Goal: Information Seeking & Learning: Compare options

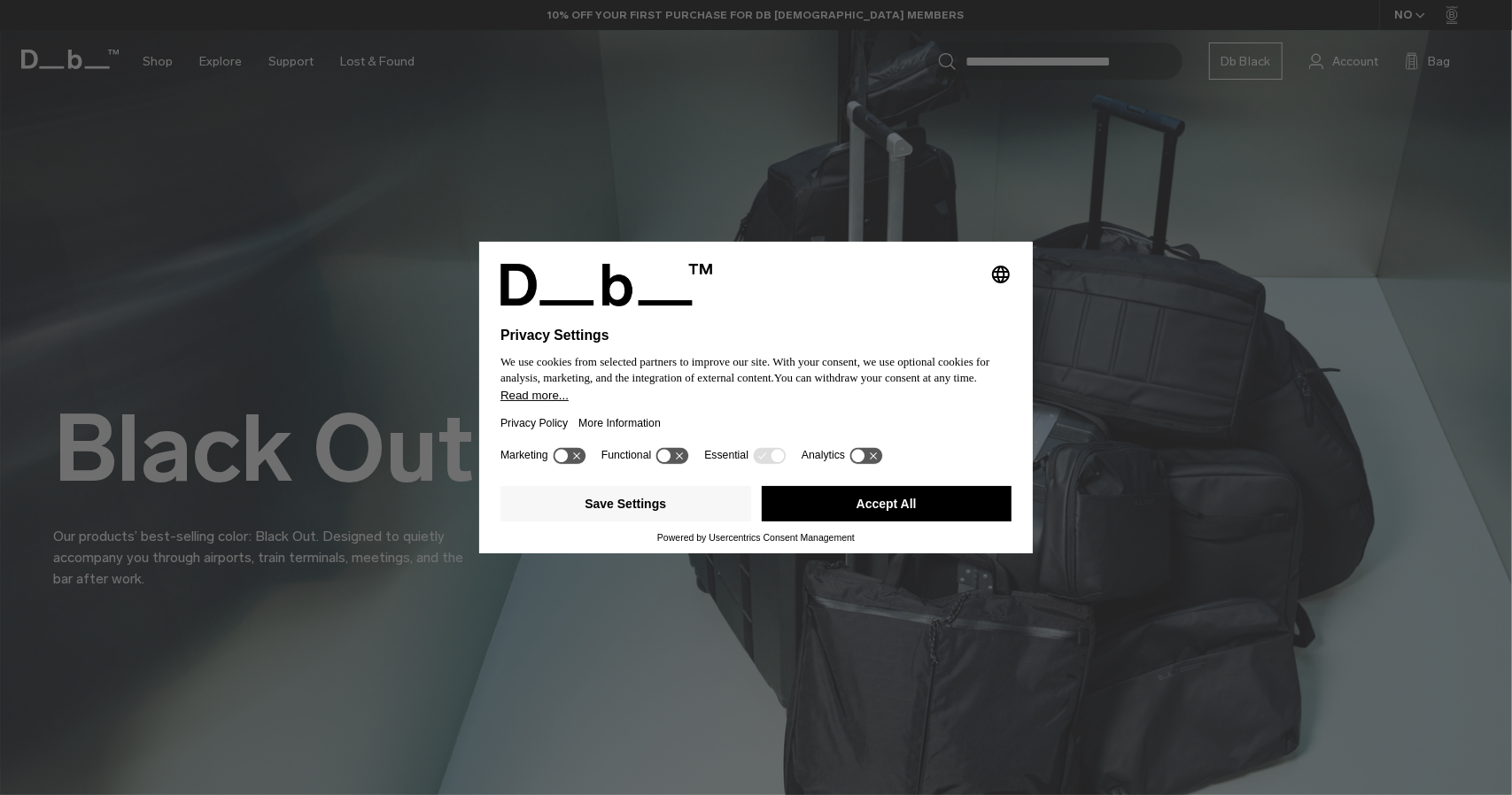
click at [875, 511] on button "Accept All" at bounding box center [887, 504] width 250 height 36
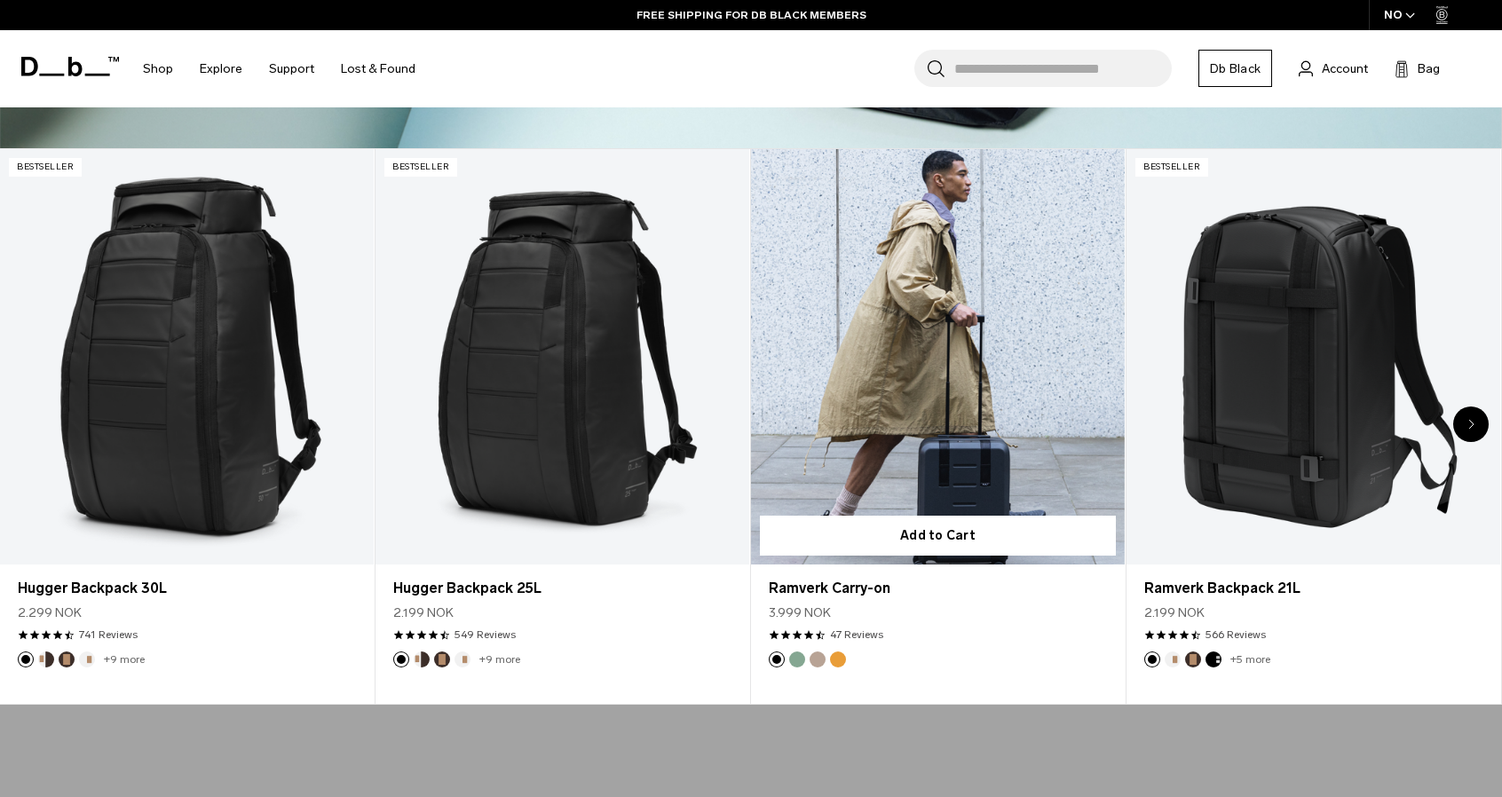
scroll to position [799, 0]
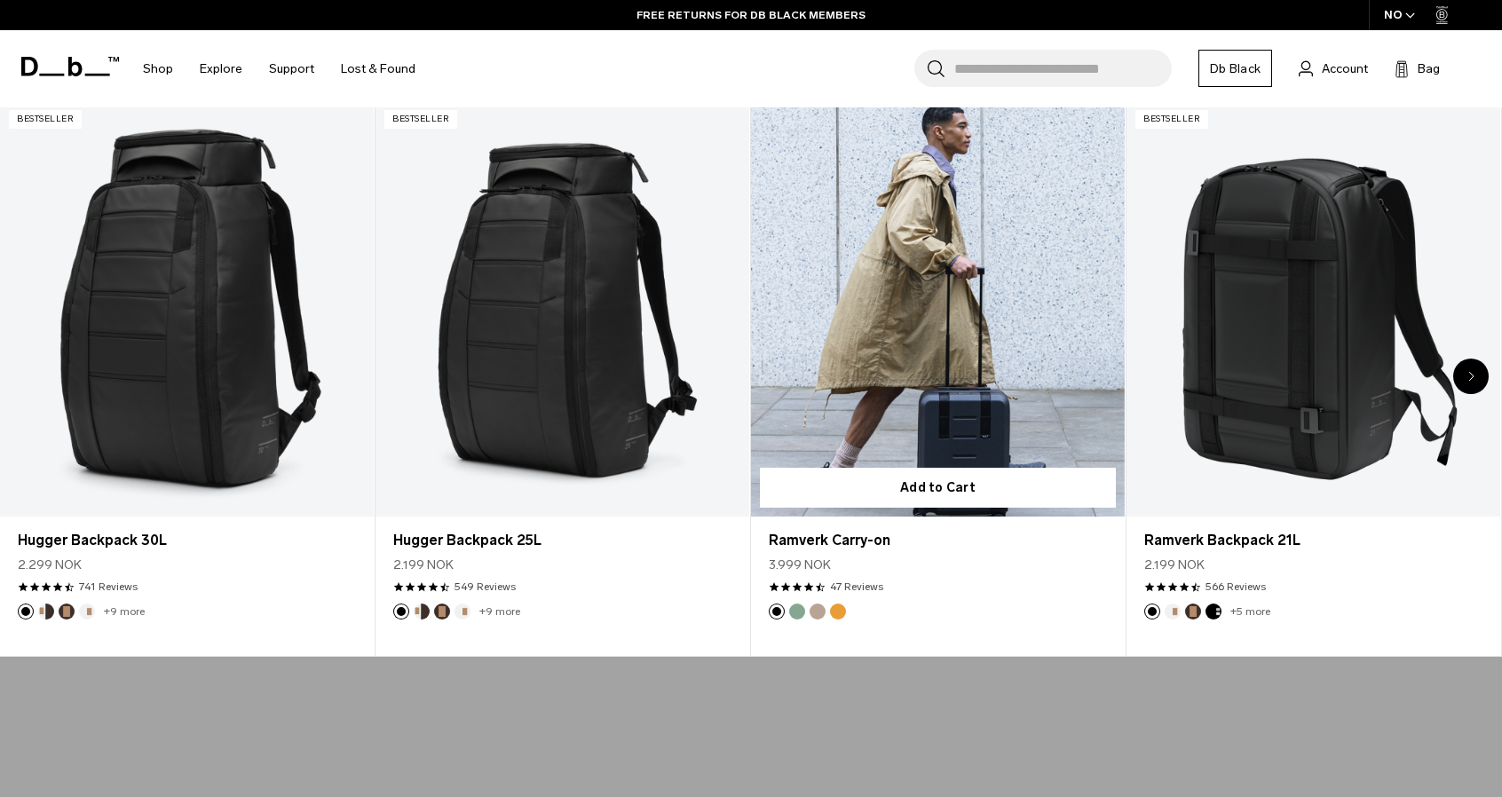
click at [978, 292] on link "Ramverk Carry-on" at bounding box center [938, 309] width 374 height 416
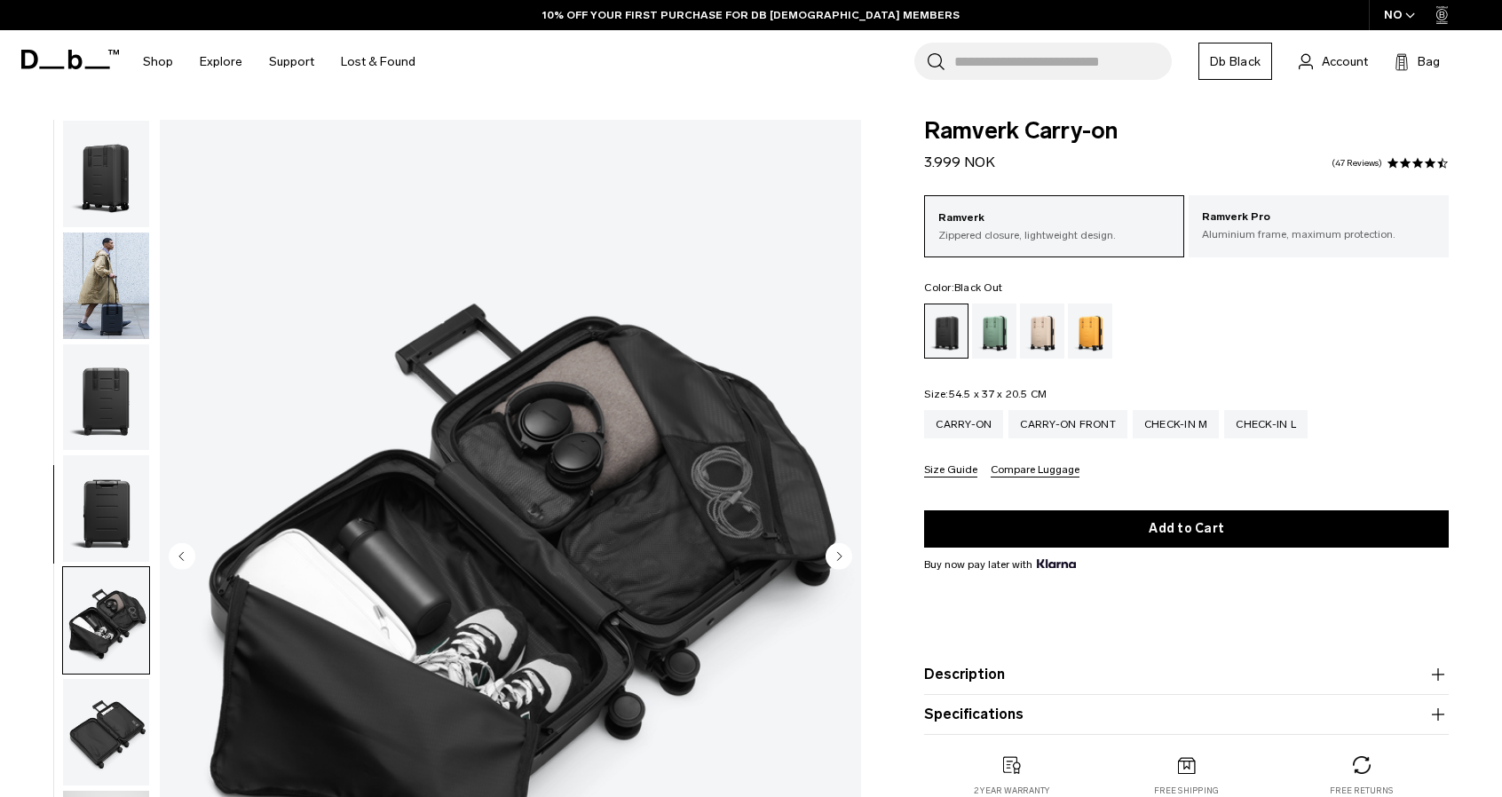
scroll to position [238, 0]
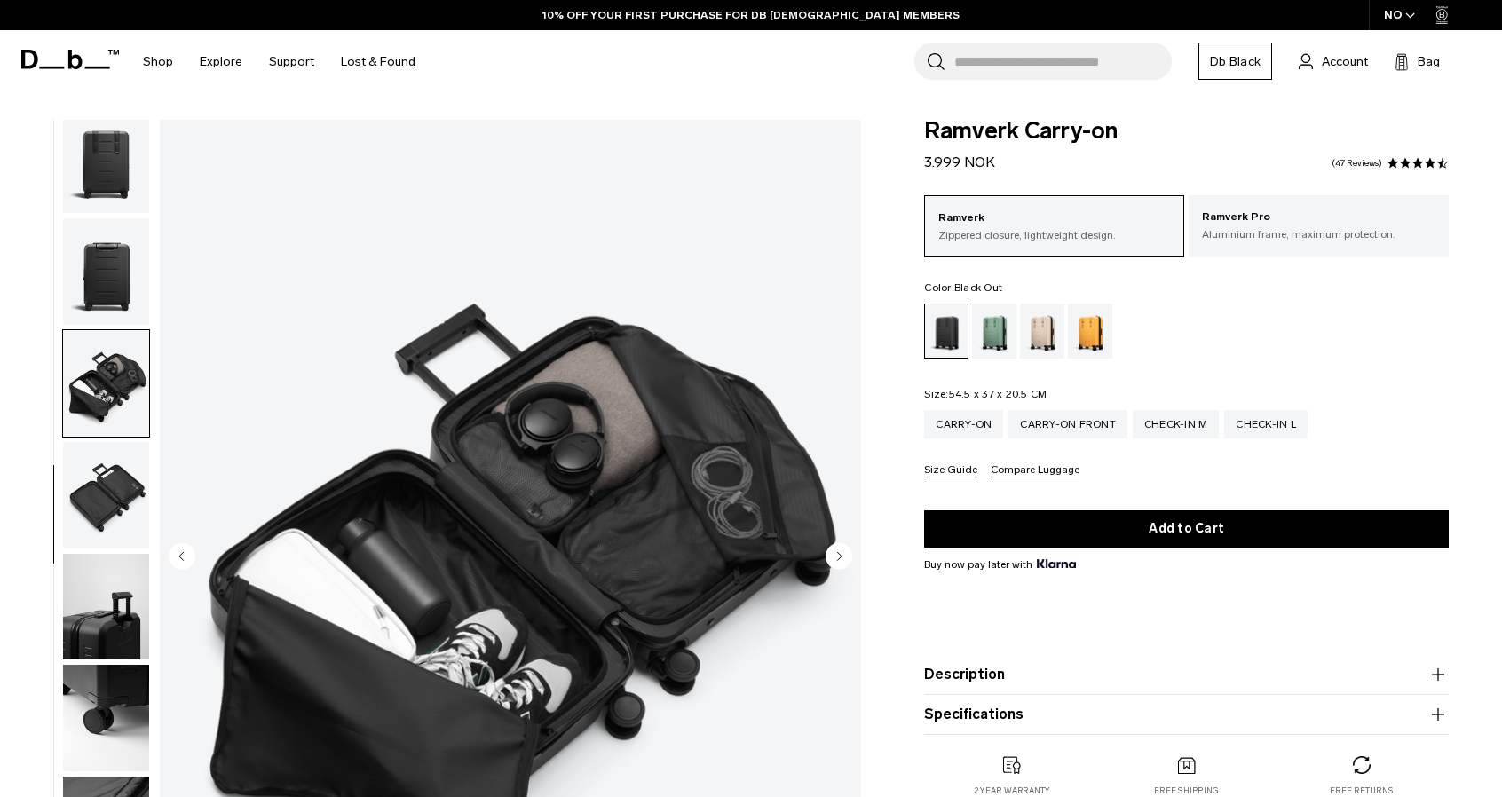
click at [93, 619] on img "button" at bounding box center [106, 607] width 86 height 107
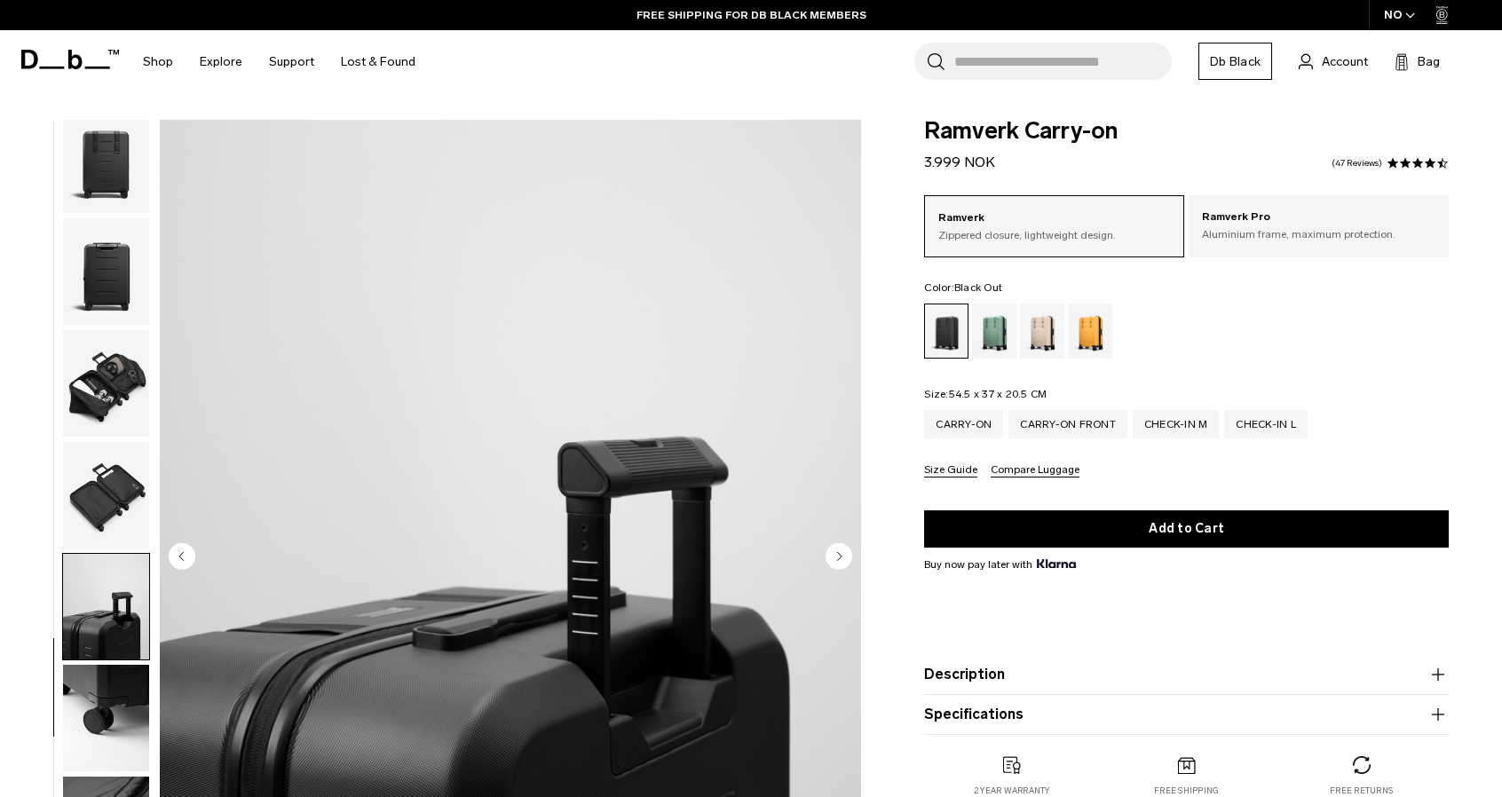
click at [88, 715] on img "button" at bounding box center [106, 718] width 86 height 107
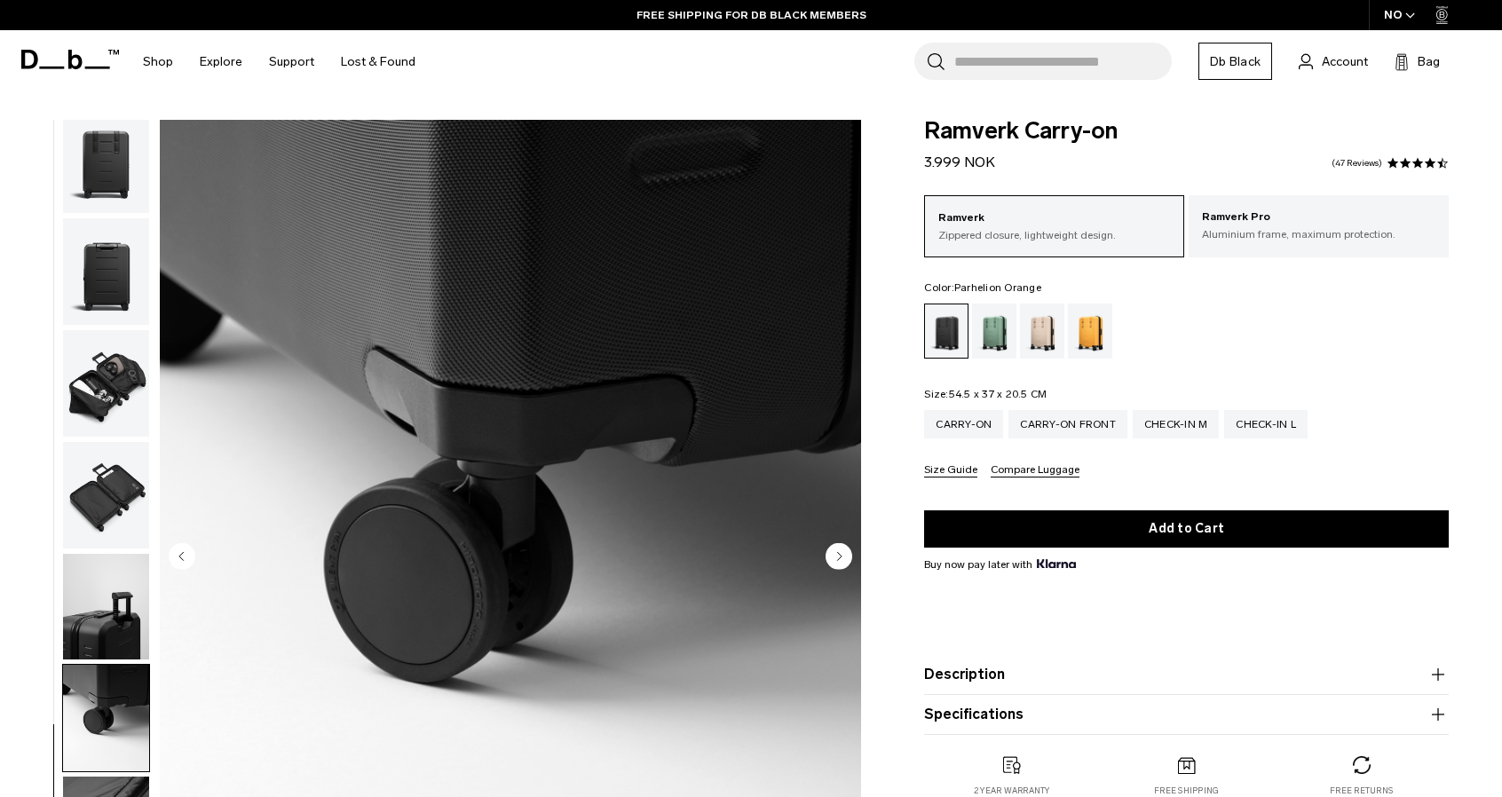
click at [1101, 332] on div "Parhelion Orange" at bounding box center [1090, 331] width 45 height 55
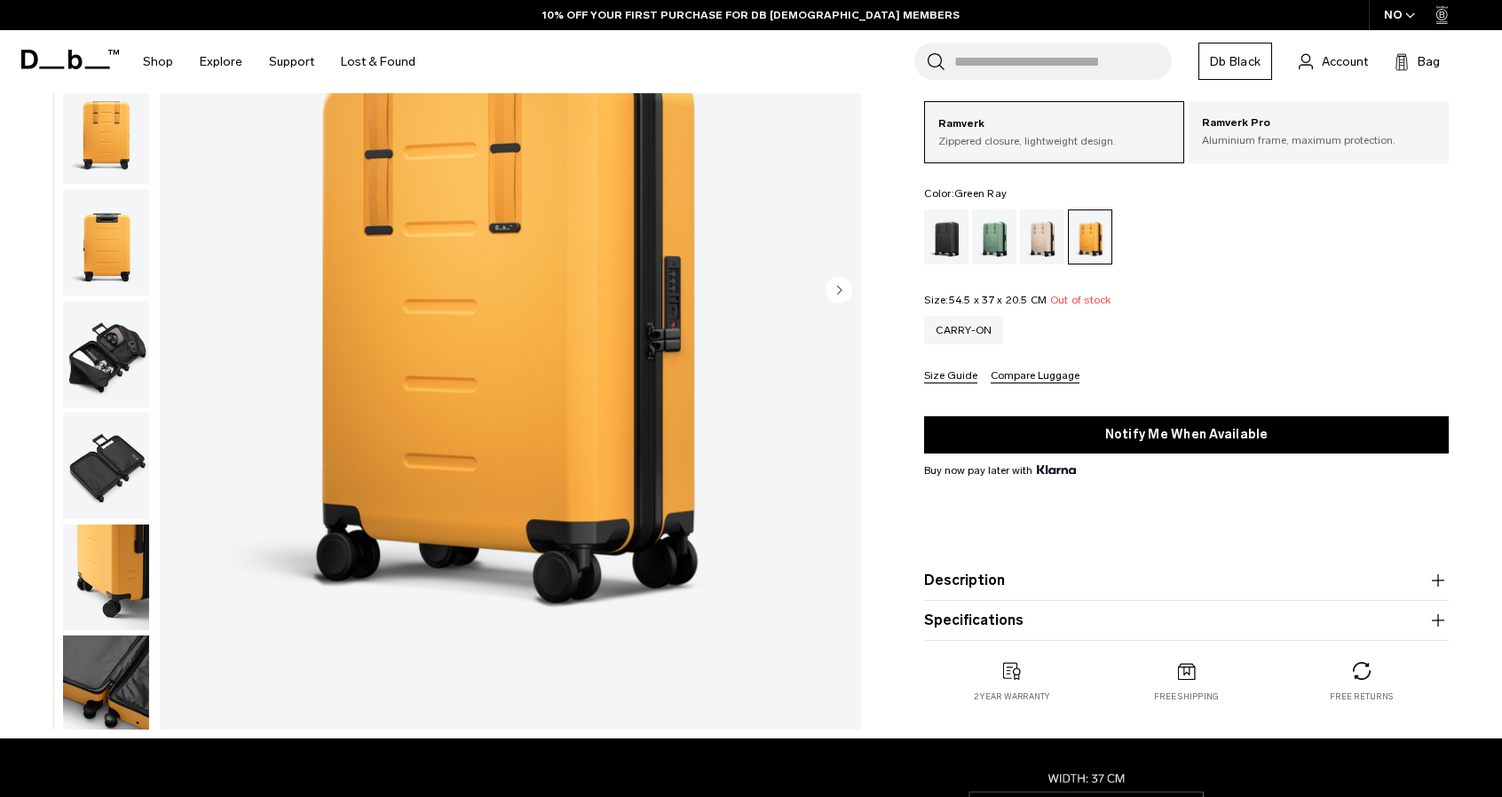
click at [1002, 235] on div "Green Ray" at bounding box center [994, 237] width 45 height 55
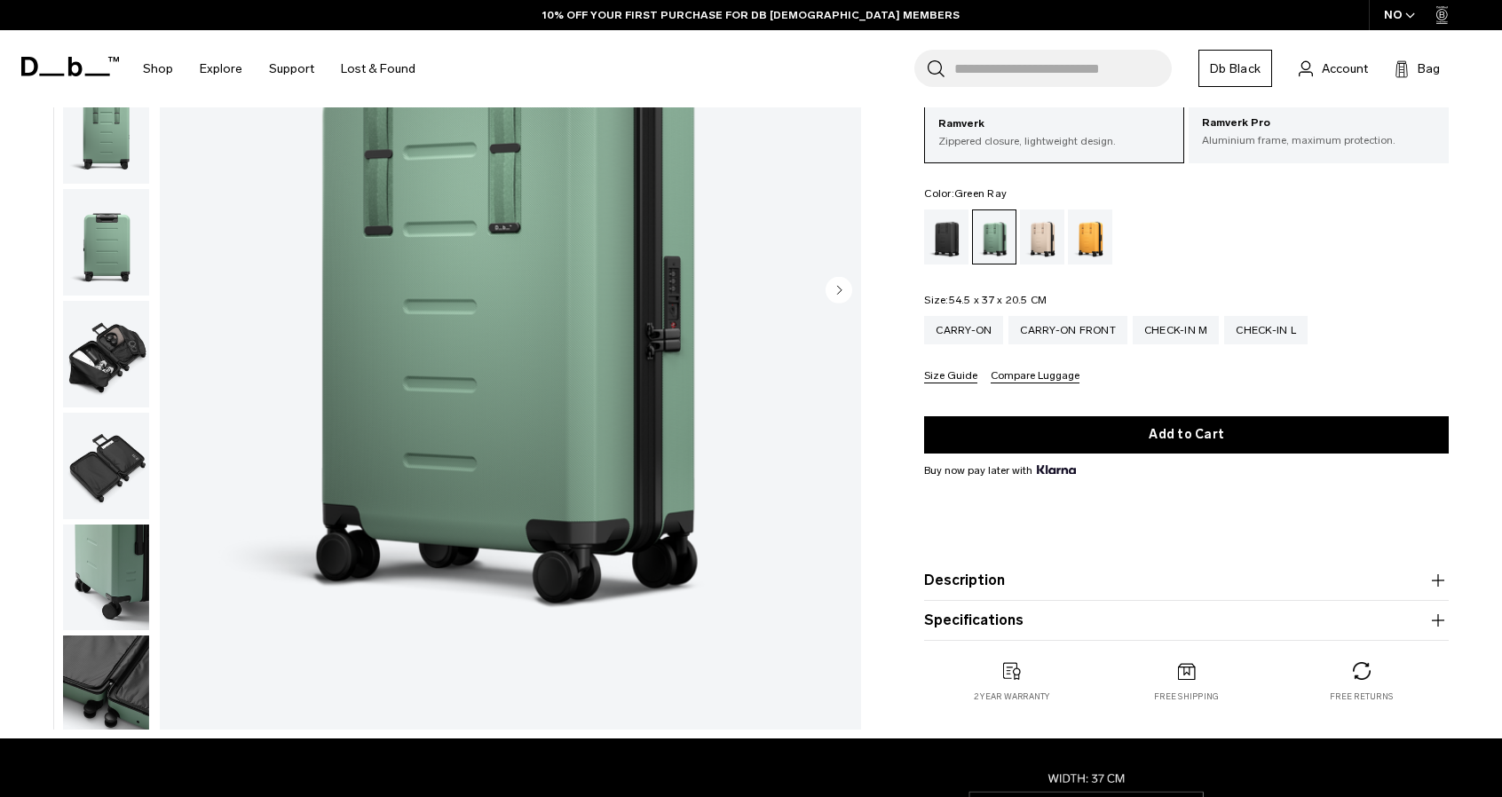
click at [1047, 620] on button "Specifications" at bounding box center [1186, 620] width 525 height 21
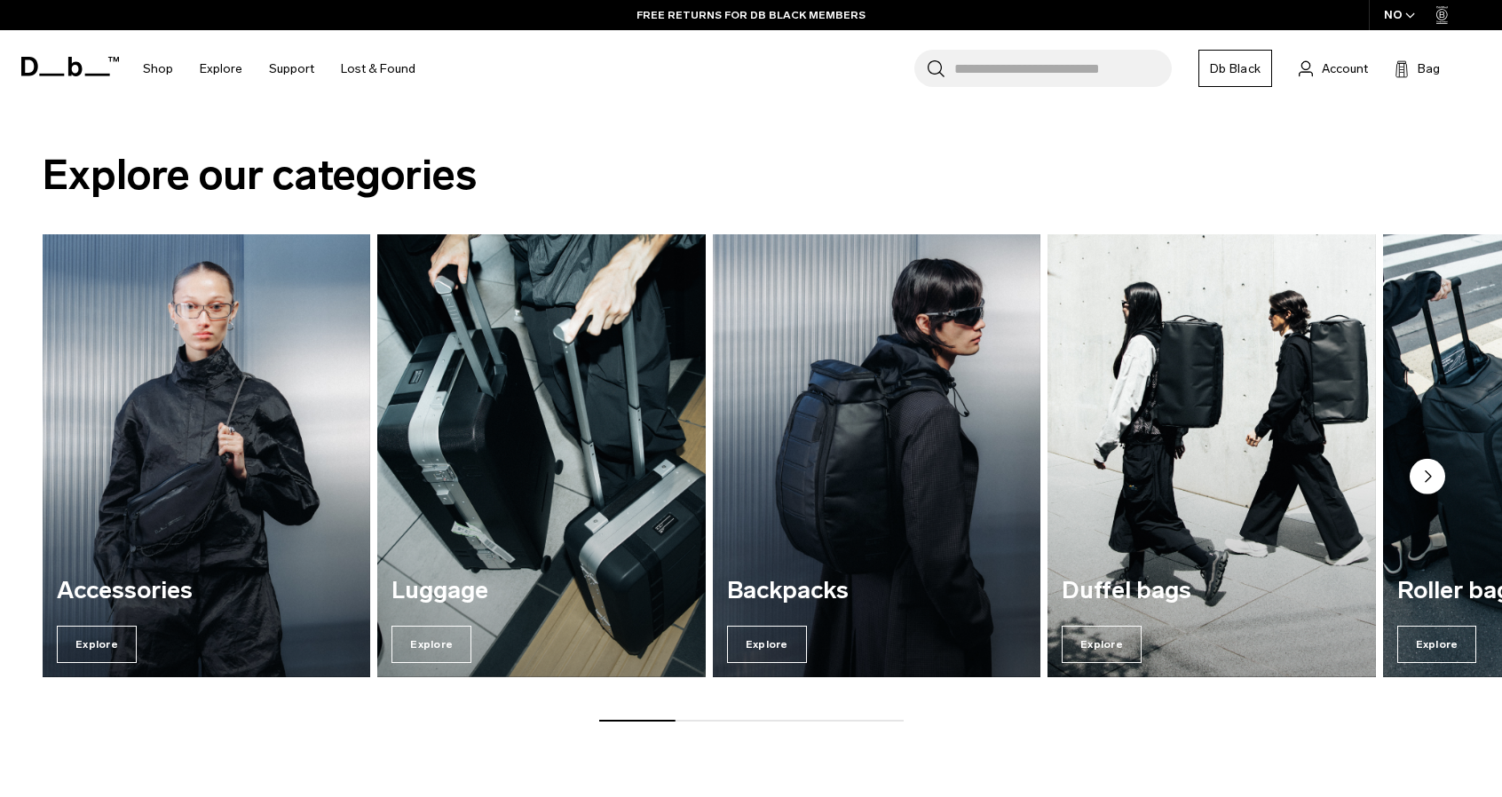
scroll to position [2220, 0]
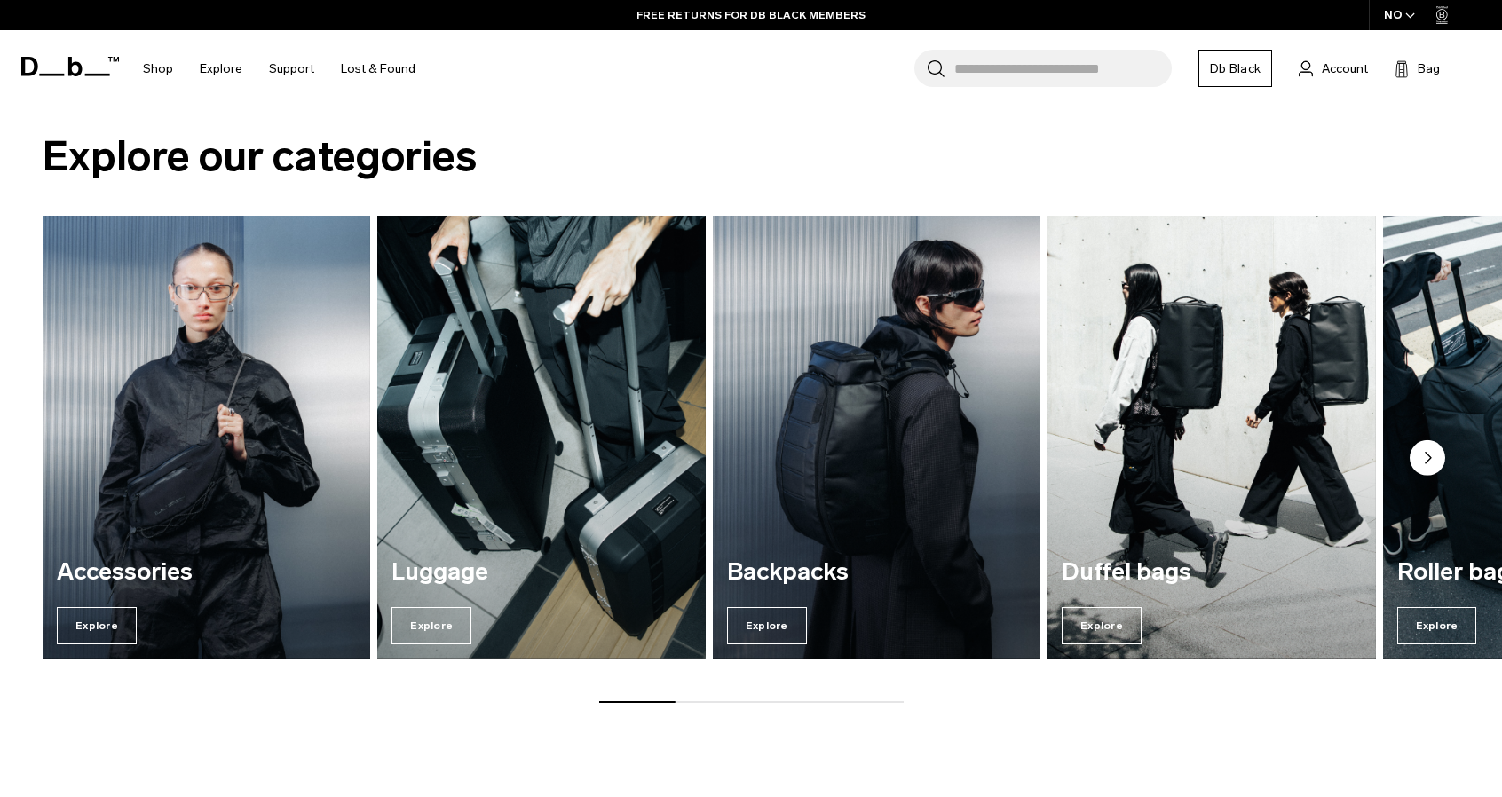
click at [1428, 454] on icon "Next slide" at bounding box center [1428, 458] width 5 height 11
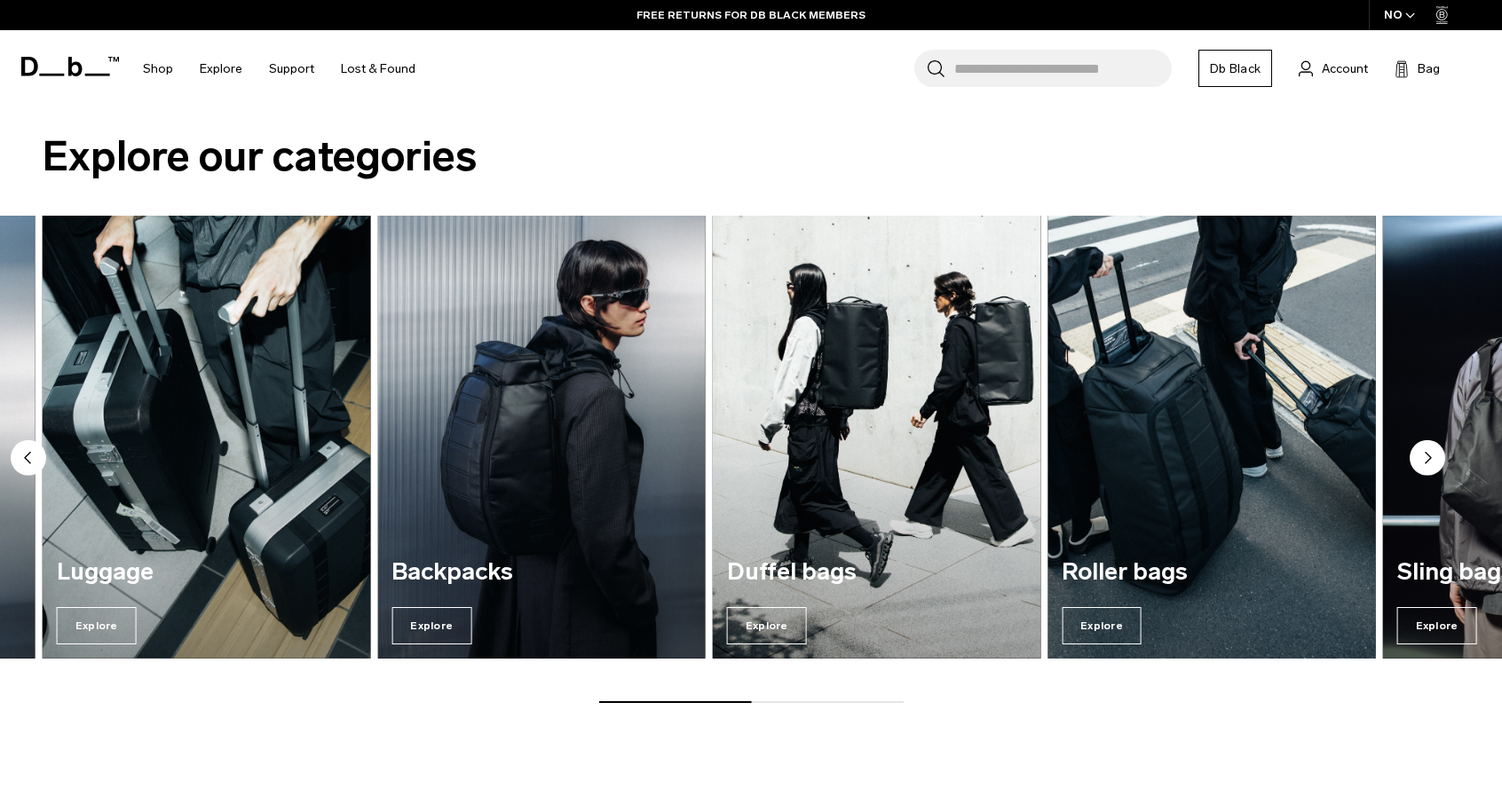
click at [1179, 455] on img "5 / 7" at bounding box center [1211, 438] width 337 height 456
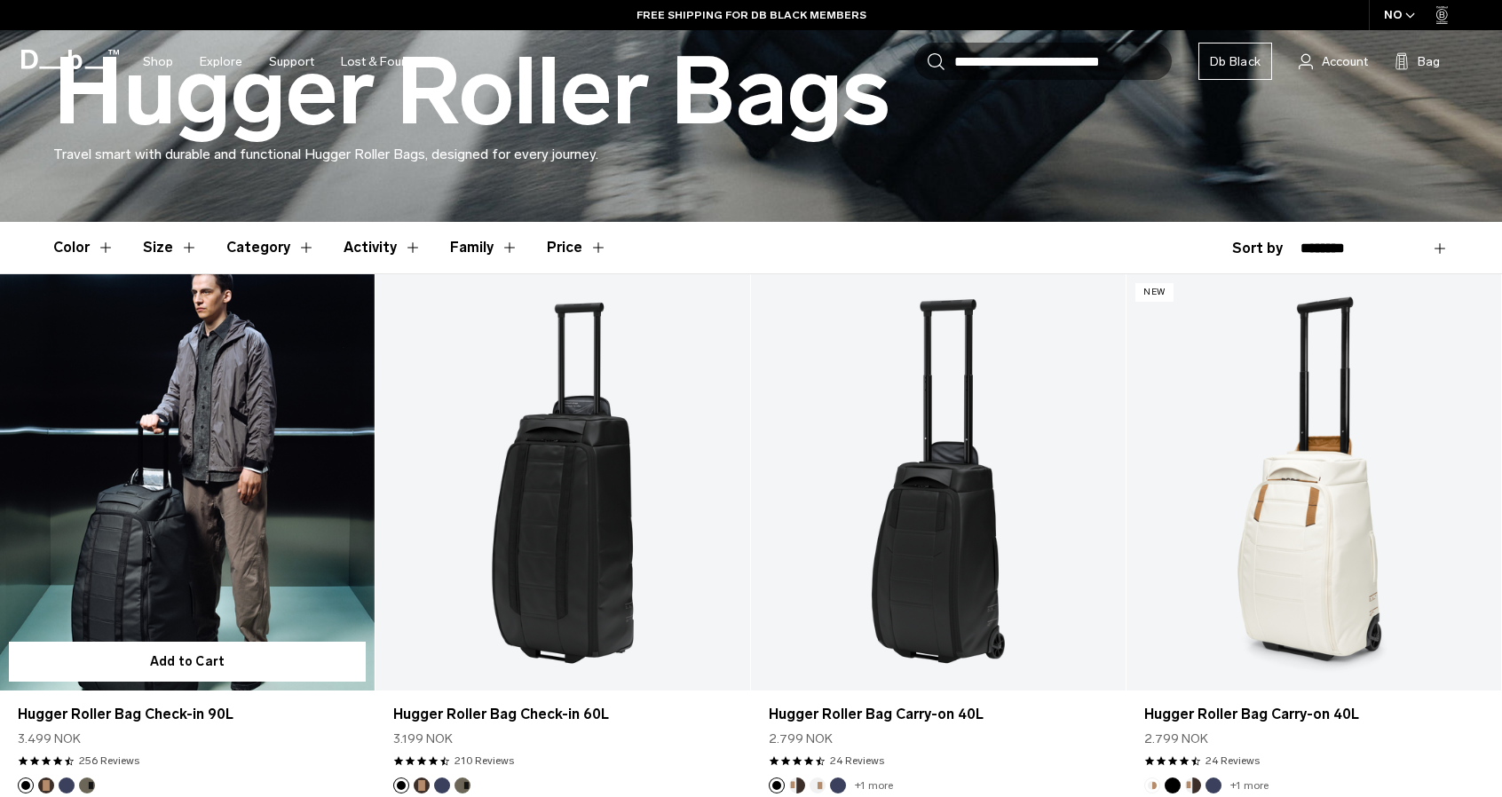
click at [202, 502] on link "Hugger Roller Bag Check-in 90L" at bounding box center [187, 482] width 375 height 416
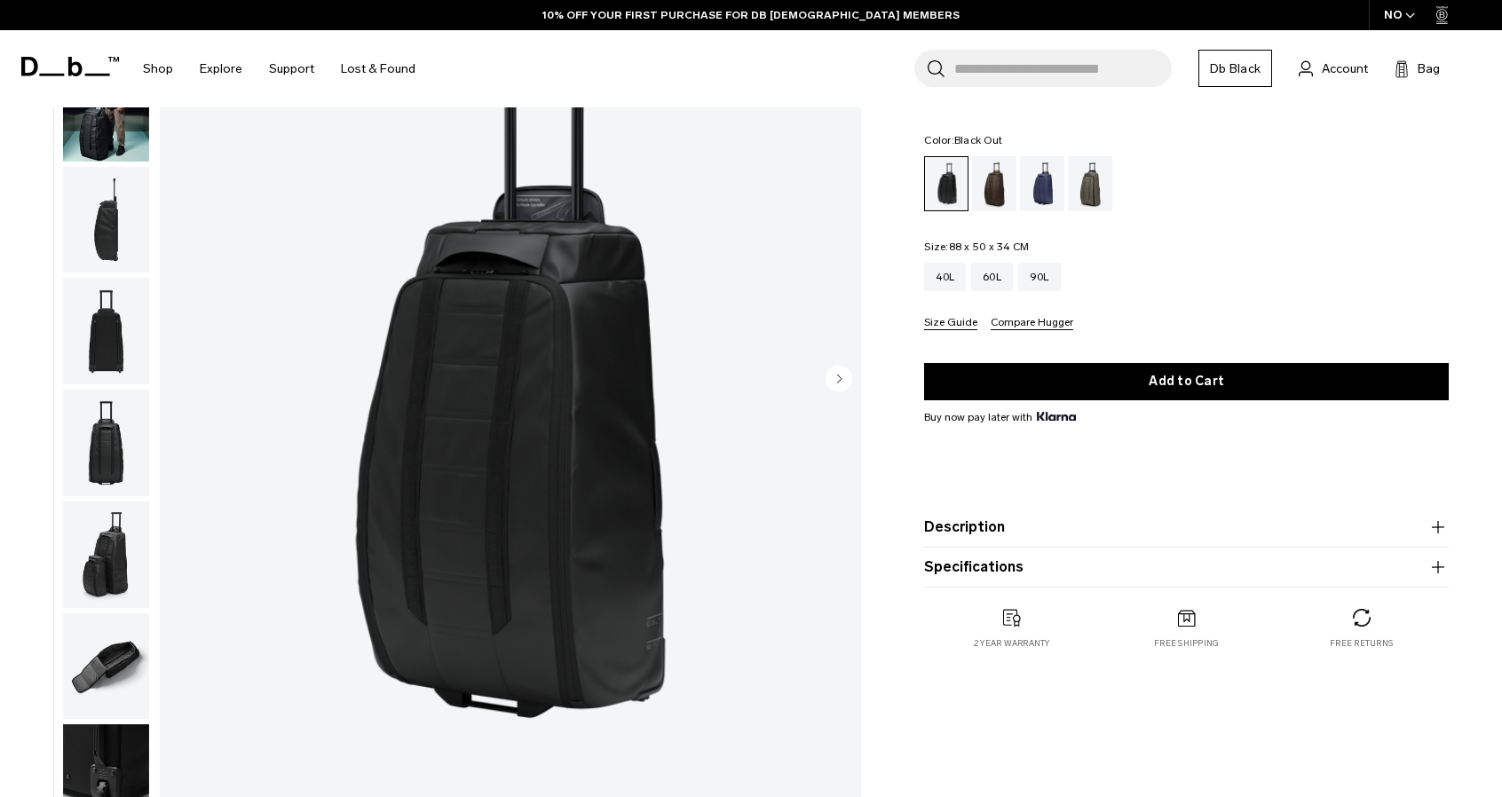
click at [99, 242] on img "button" at bounding box center [106, 220] width 86 height 107
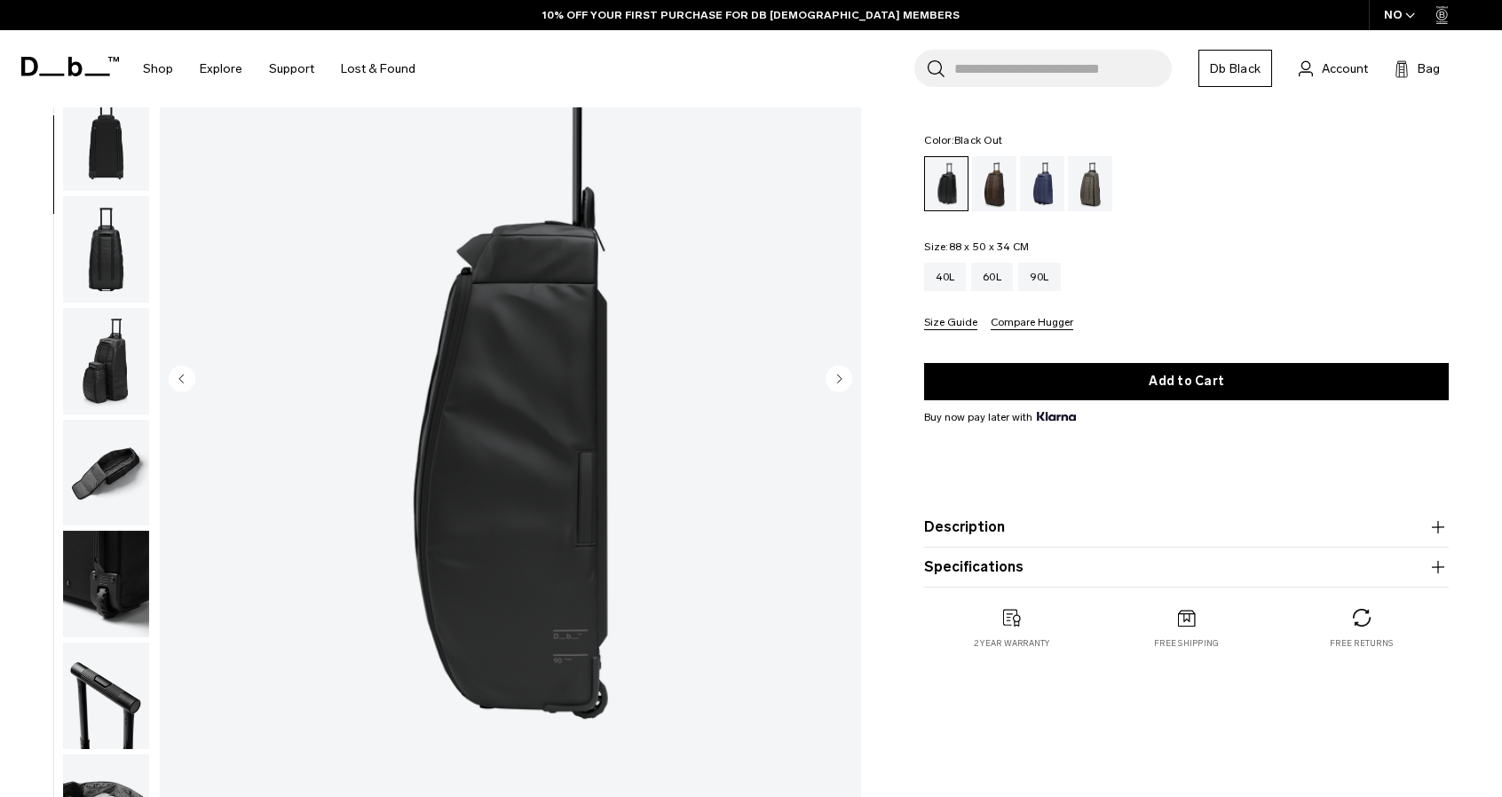
scroll to position [224, 0]
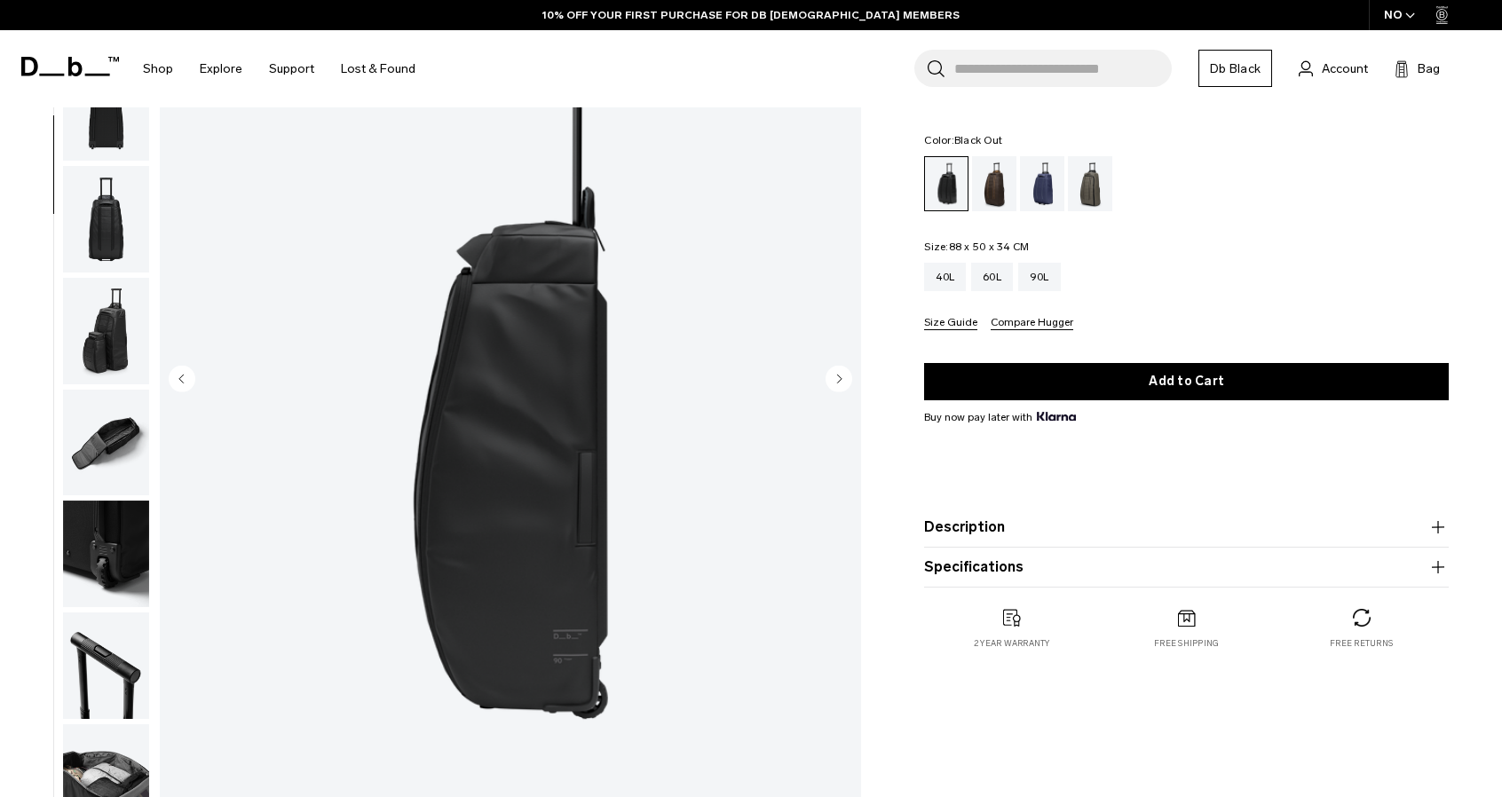
click at [842, 387] on circle "Next slide" at bounding box center [839, 378] width 27 height 27
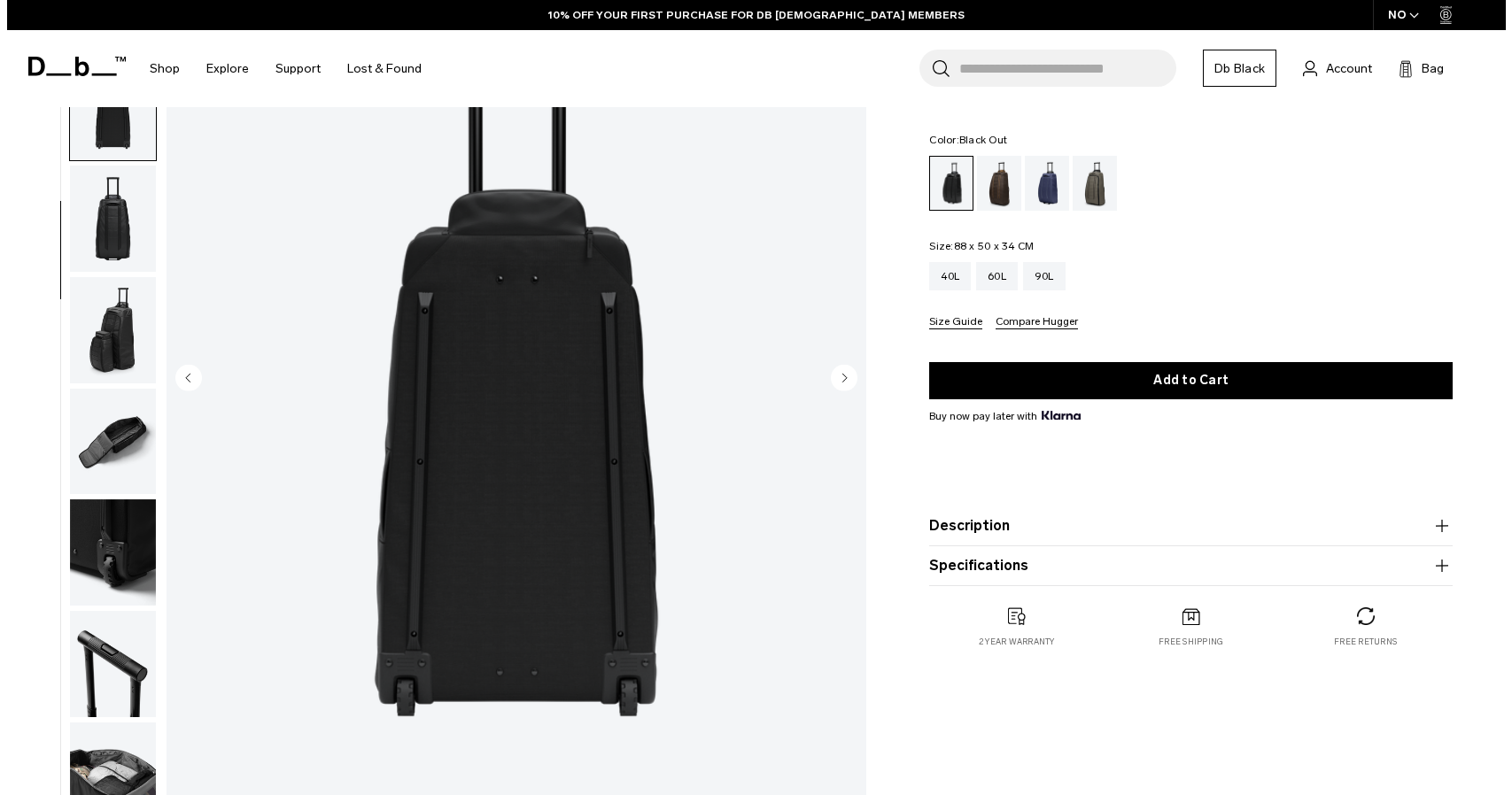
scroll to position [237, 0]
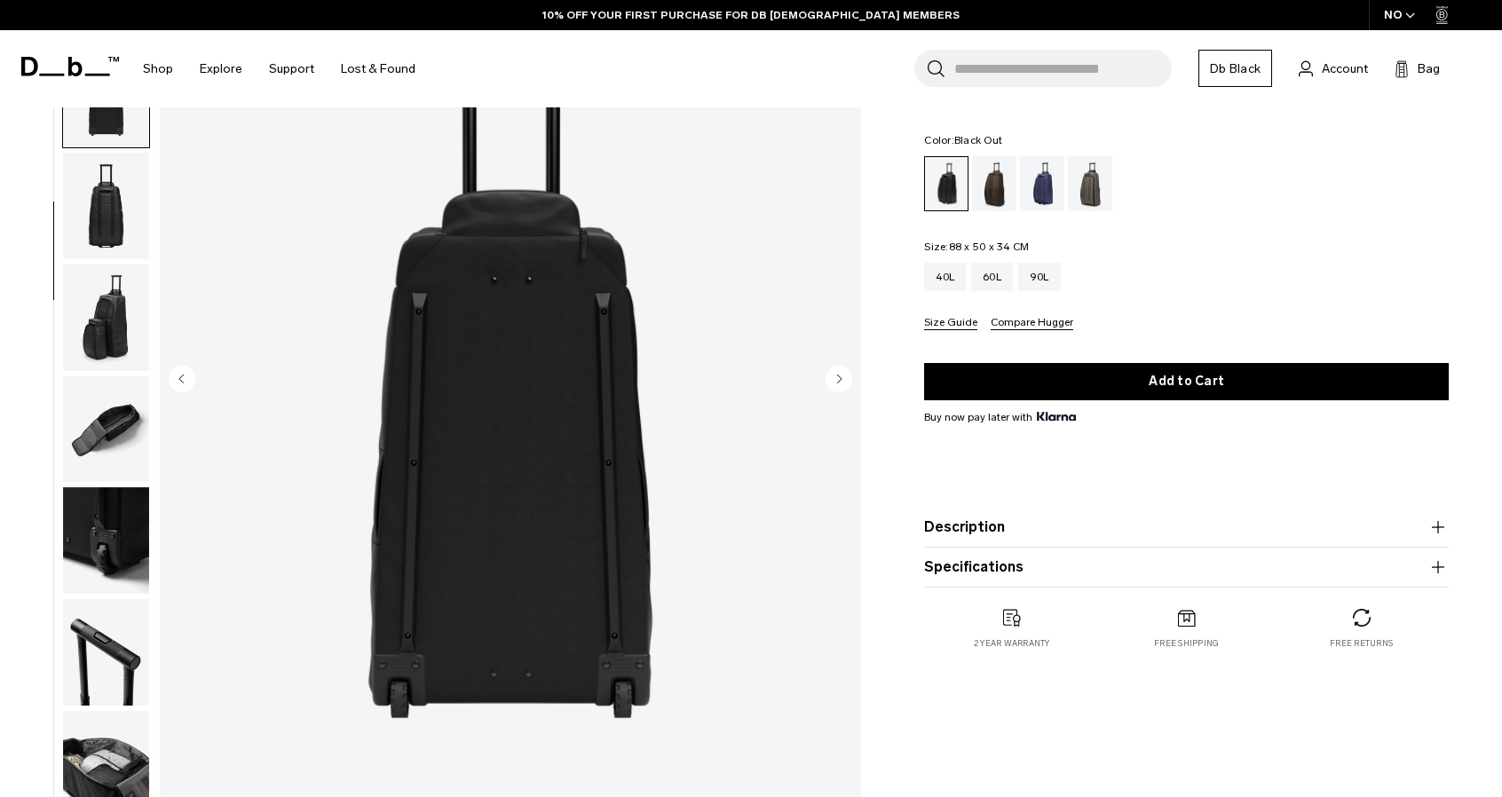
click at [842, 387] on circle "Next slide" at bounding box center [839, 378] width 27 height 27
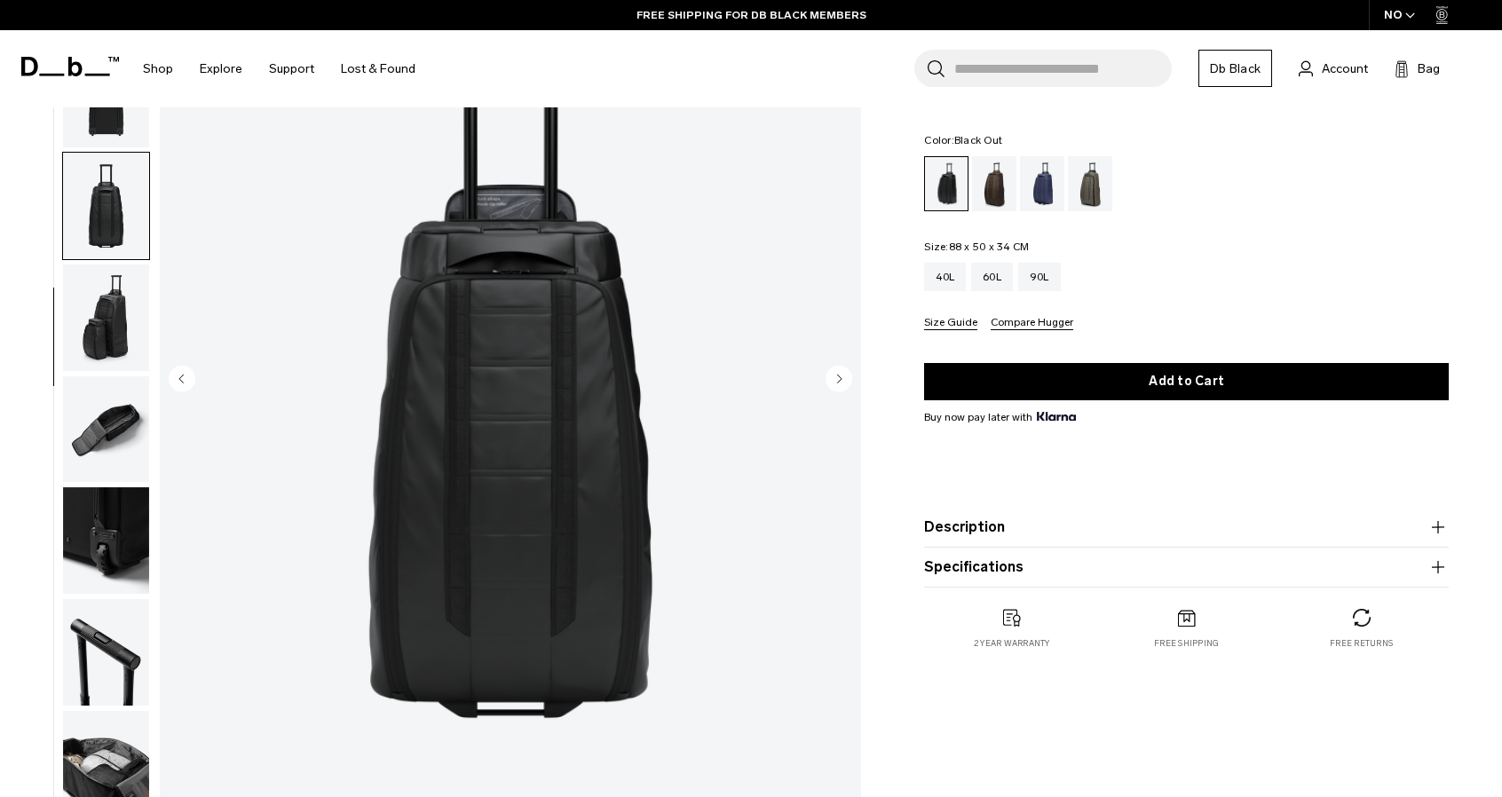
click at [842, 387] on circle "Next slide" at bounding box center [839, 378] width 27 height 27
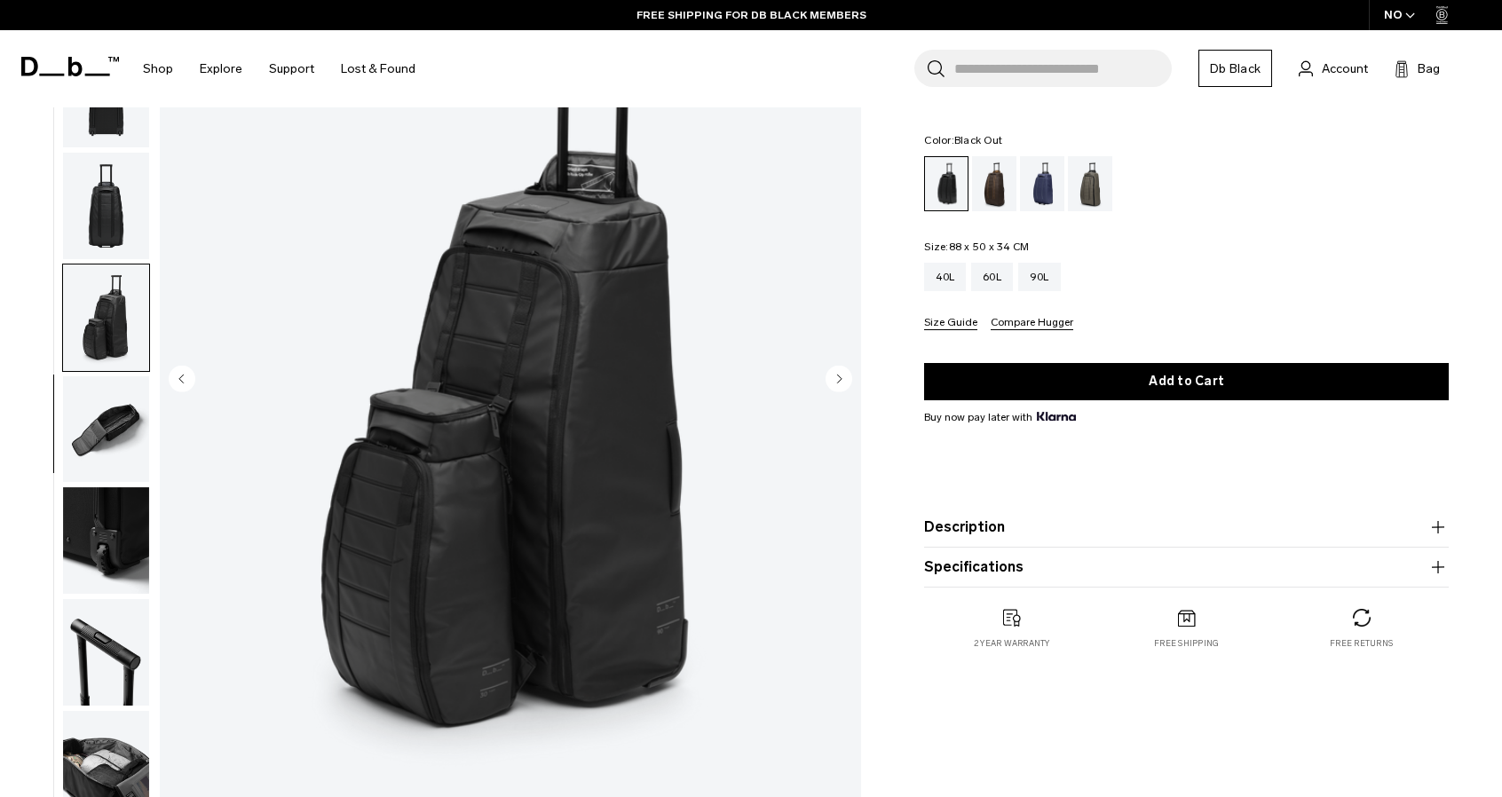
click at [842, 387] on circle "Next slide" at bounding box center [839, 378] width 27 height 27
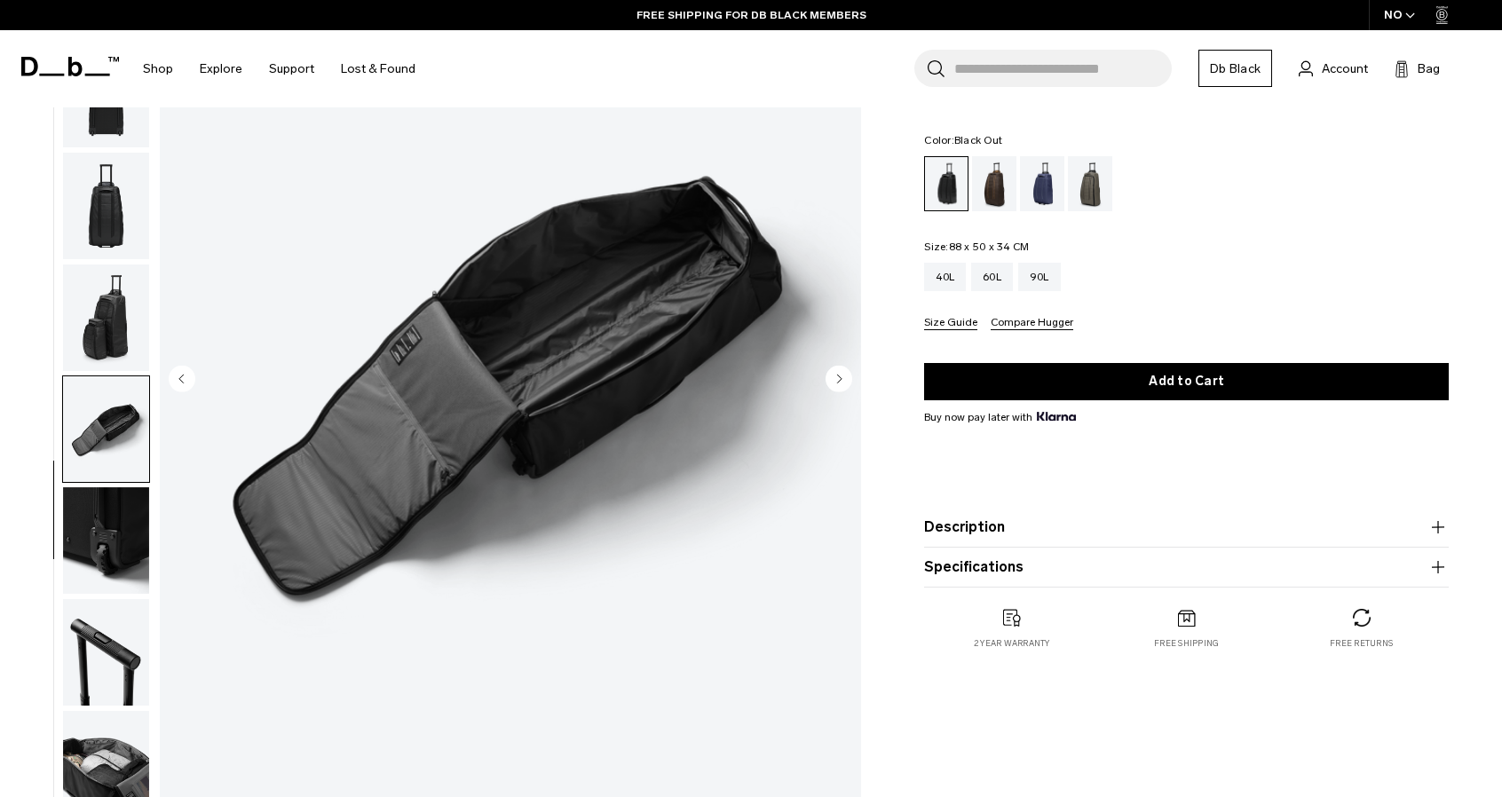
click at [842, 387] on circle "Next slide" at bounding box center [839, 378] width 27 height 27
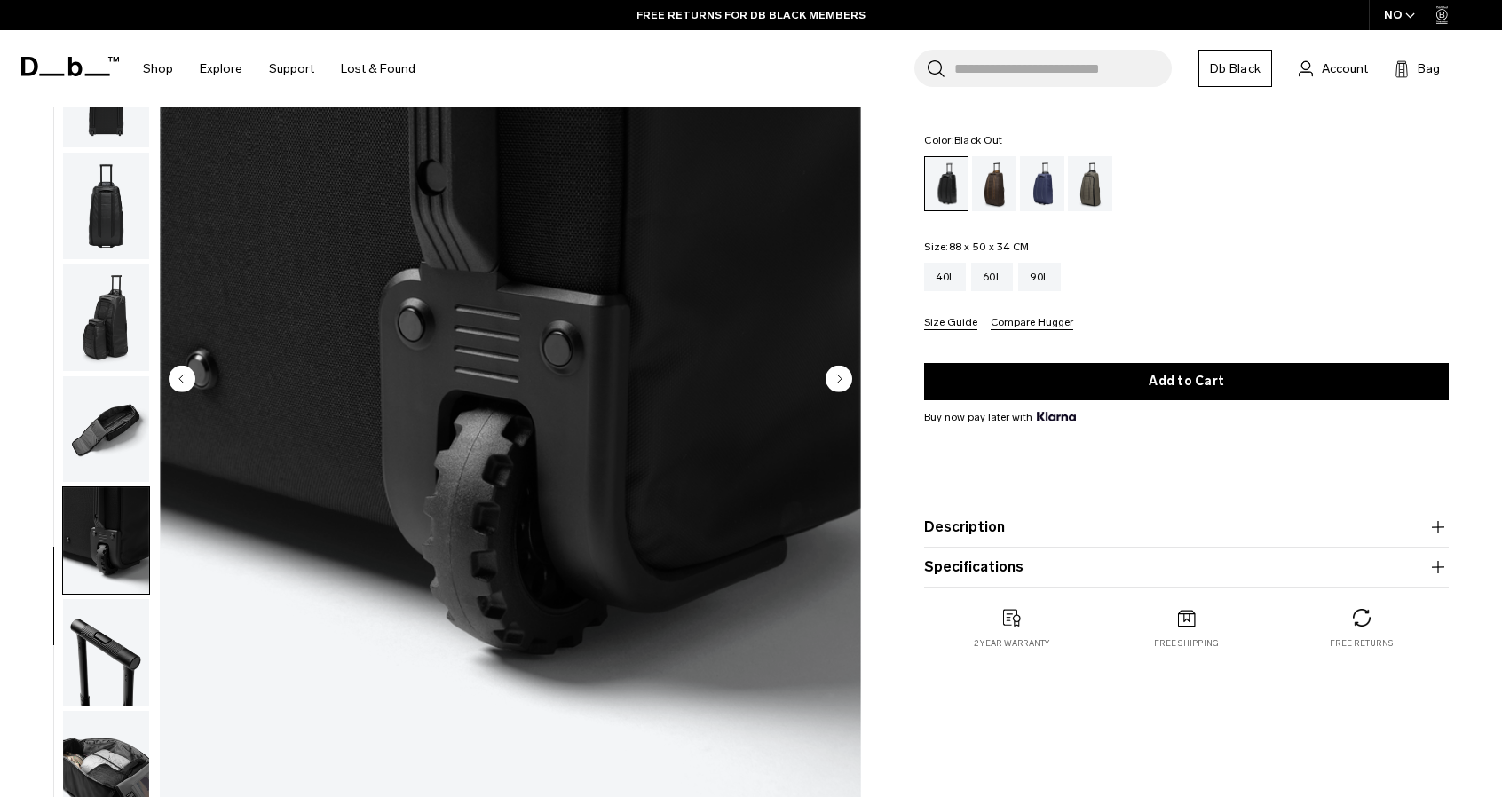
click at [842, 387] on circle "Next slide" at bounding box center [839, 378] width 27 height 27
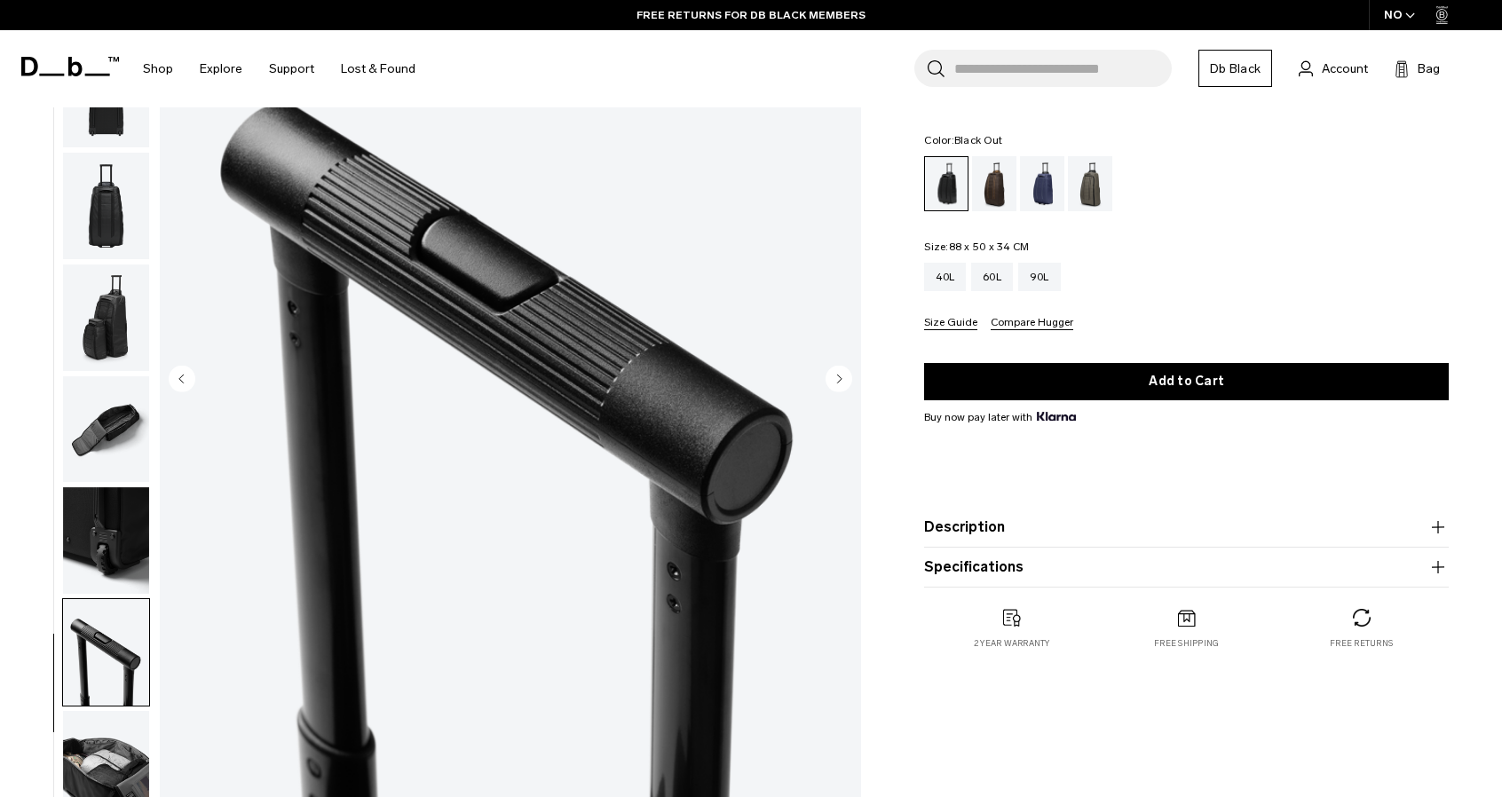
click at [842, 387] on circle "Next slide" at bounding box center [839, 378] width 27 height 27
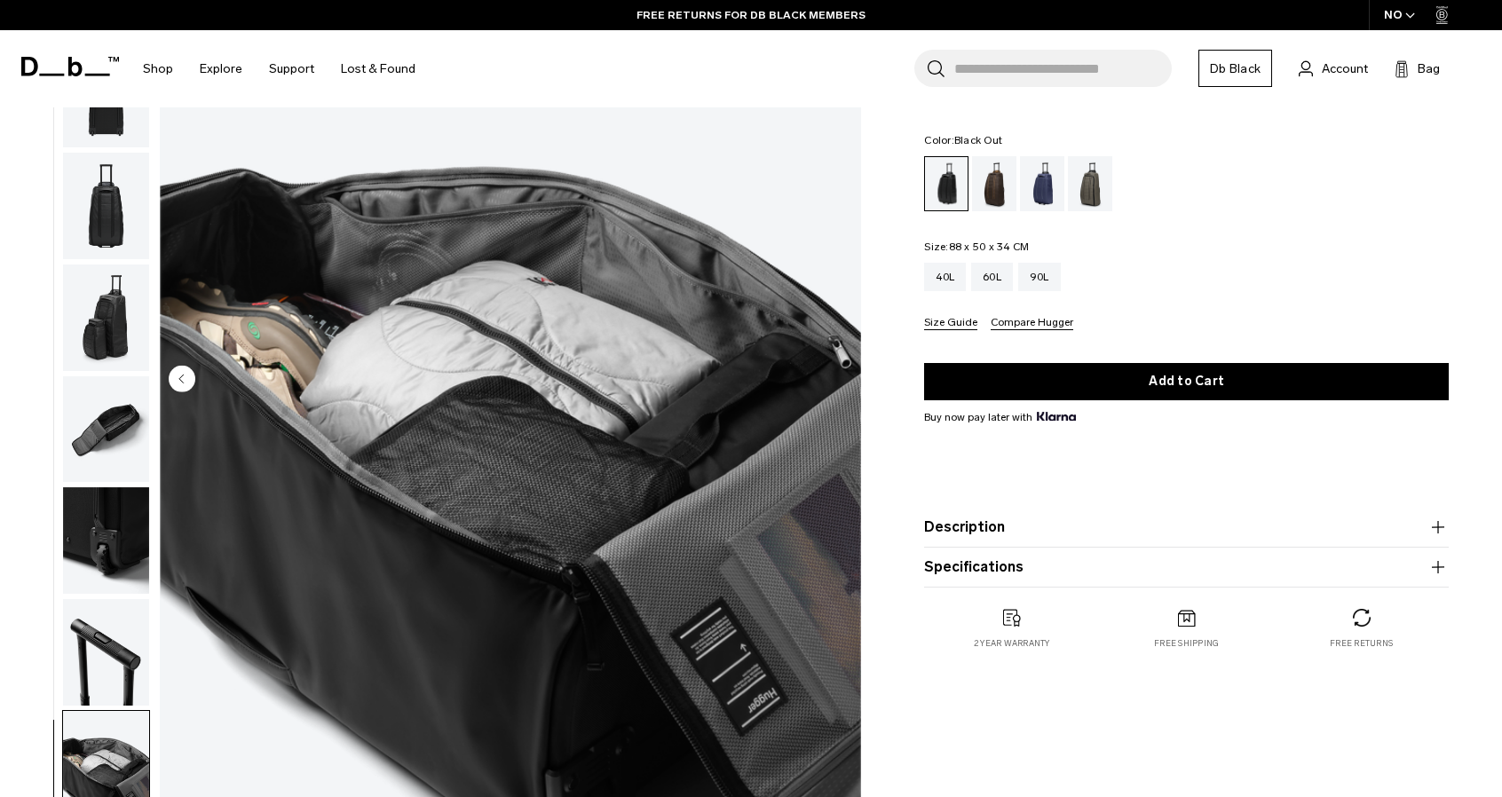
click at [840, 383] on img "10 / 10" at bounding box center [510, 380] width 701 height 876
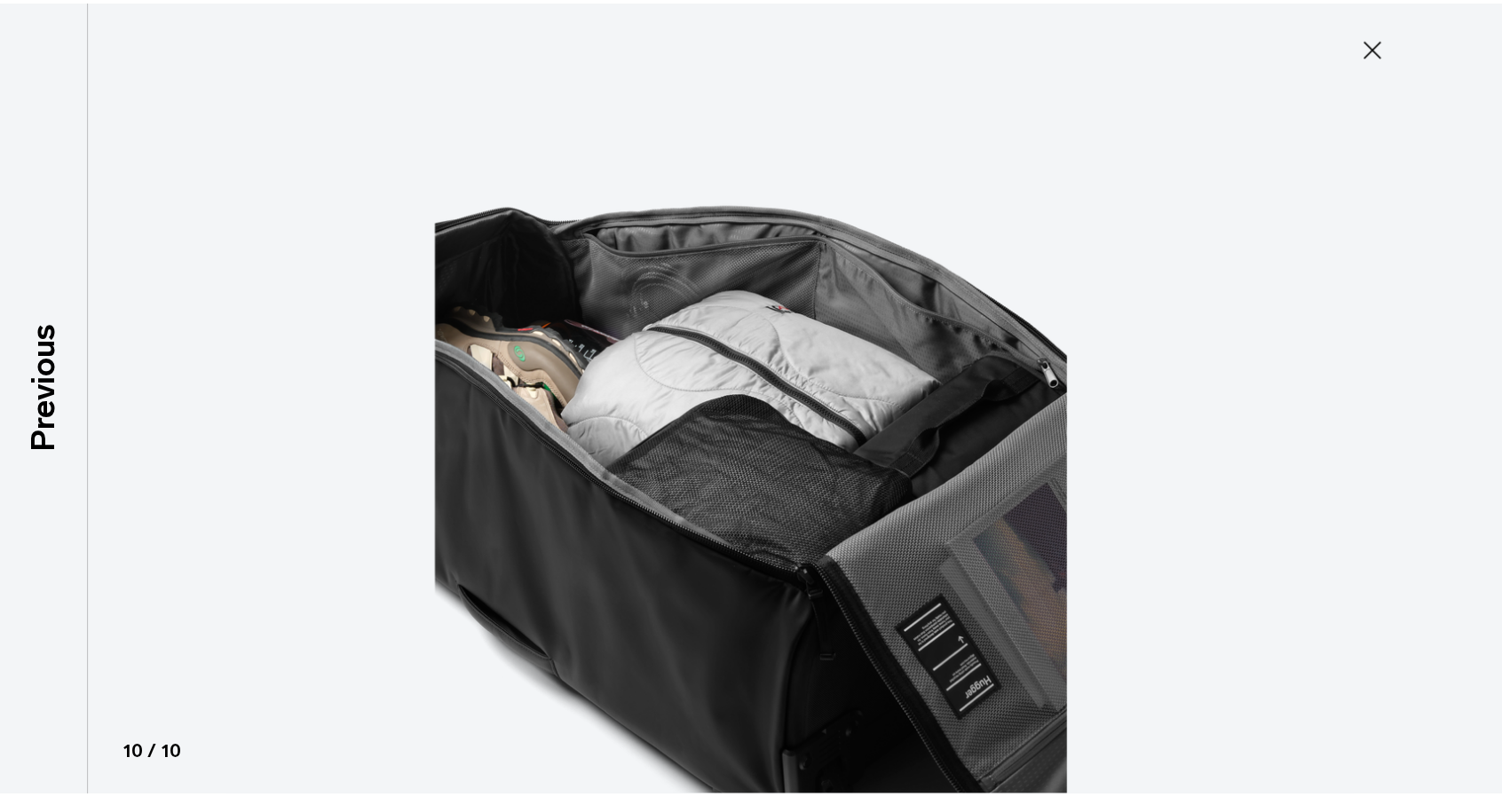
scroll to position [228, 0]
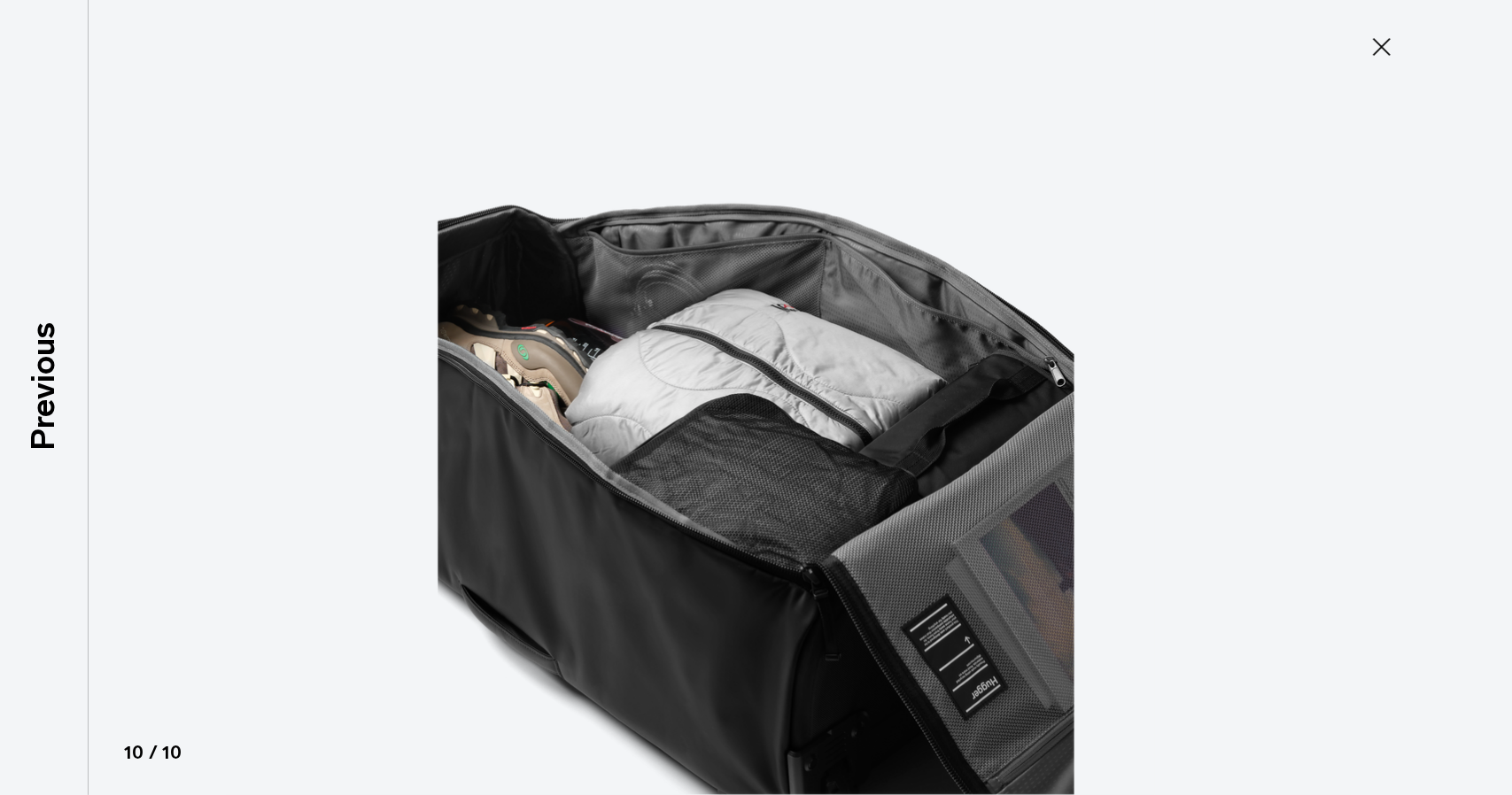
click at [1307, 417] on div at bounding box center [756, 397] width 1512 height 795
click at [1392, 45] on icon at bounding box center [1381, 47] width 28 height 28
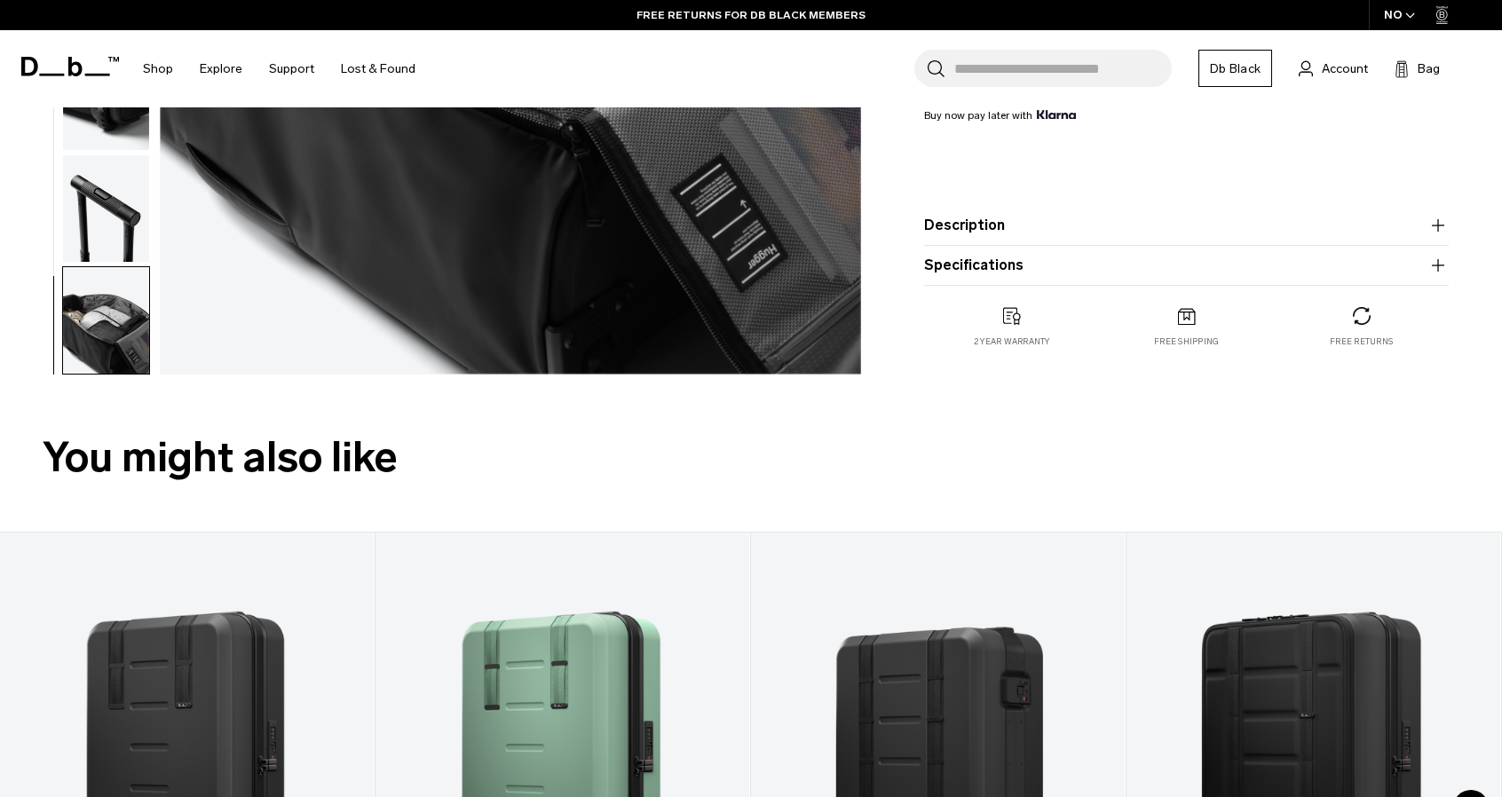
scroll to position [1065, 0]
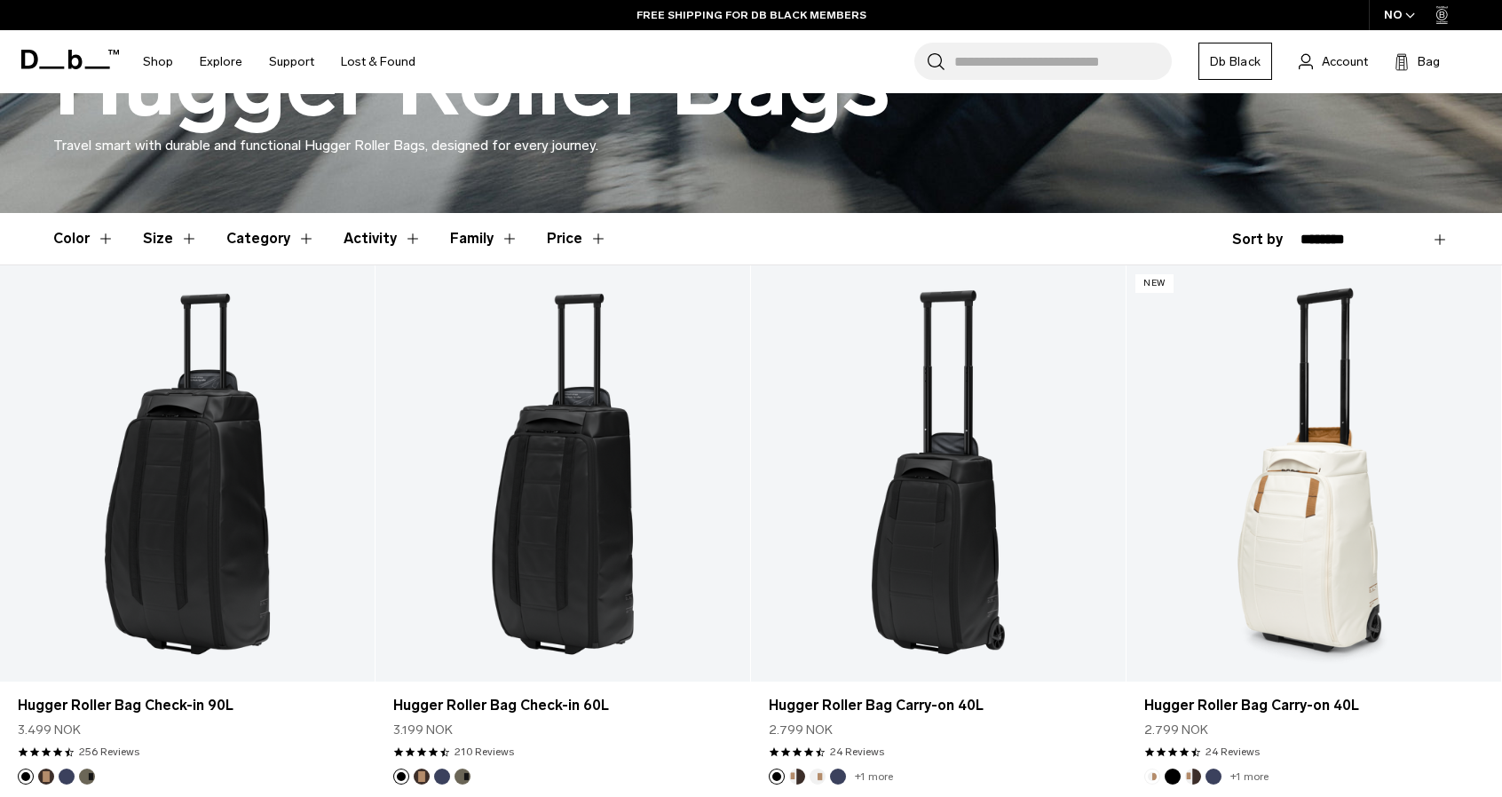
scroll to position [355, 0]
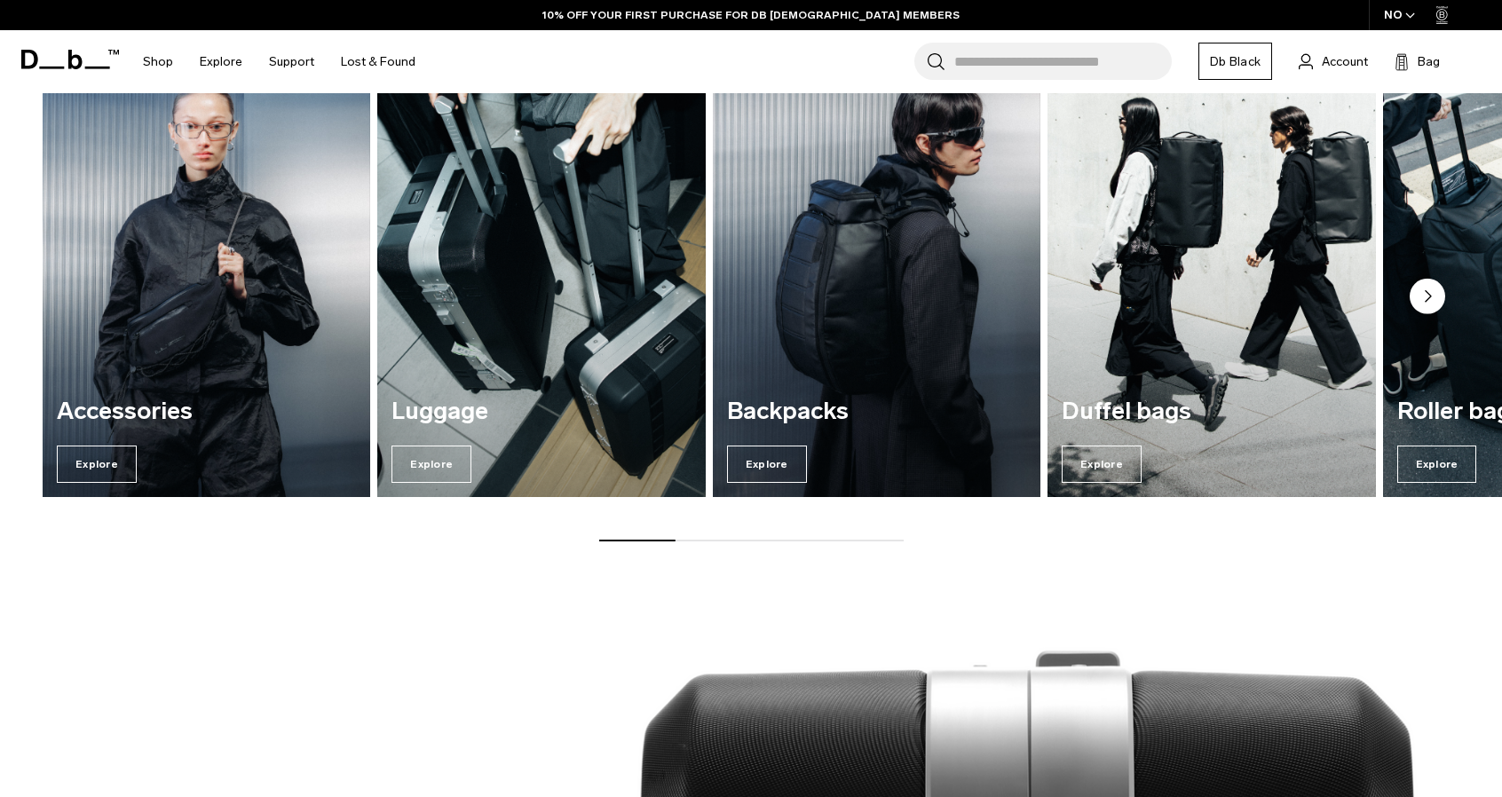
scroll to position [2466, 0]
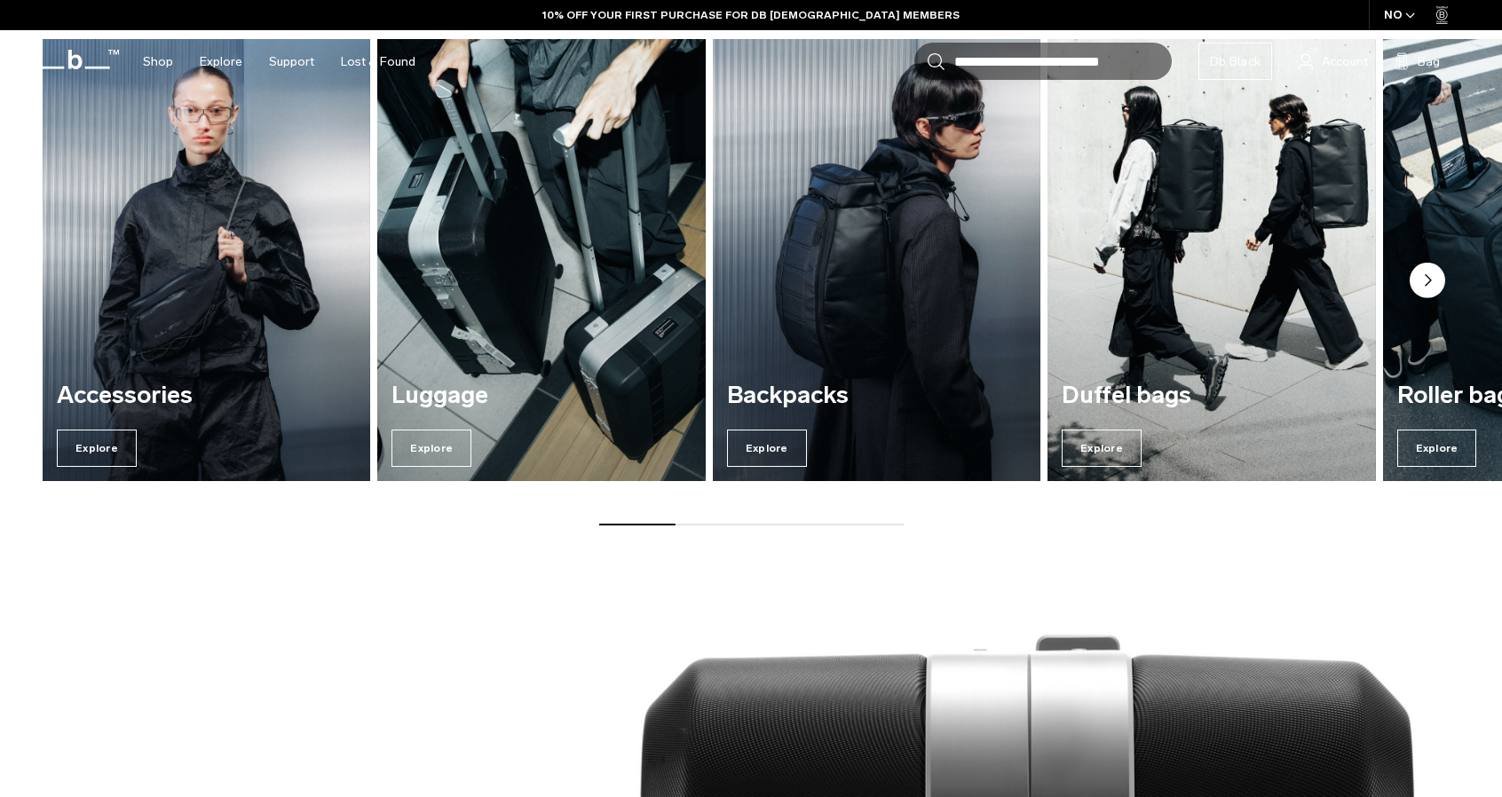
click at [1435, 276] on circle "Next slide" at bounding box center [1428, 281] width 36 height 36
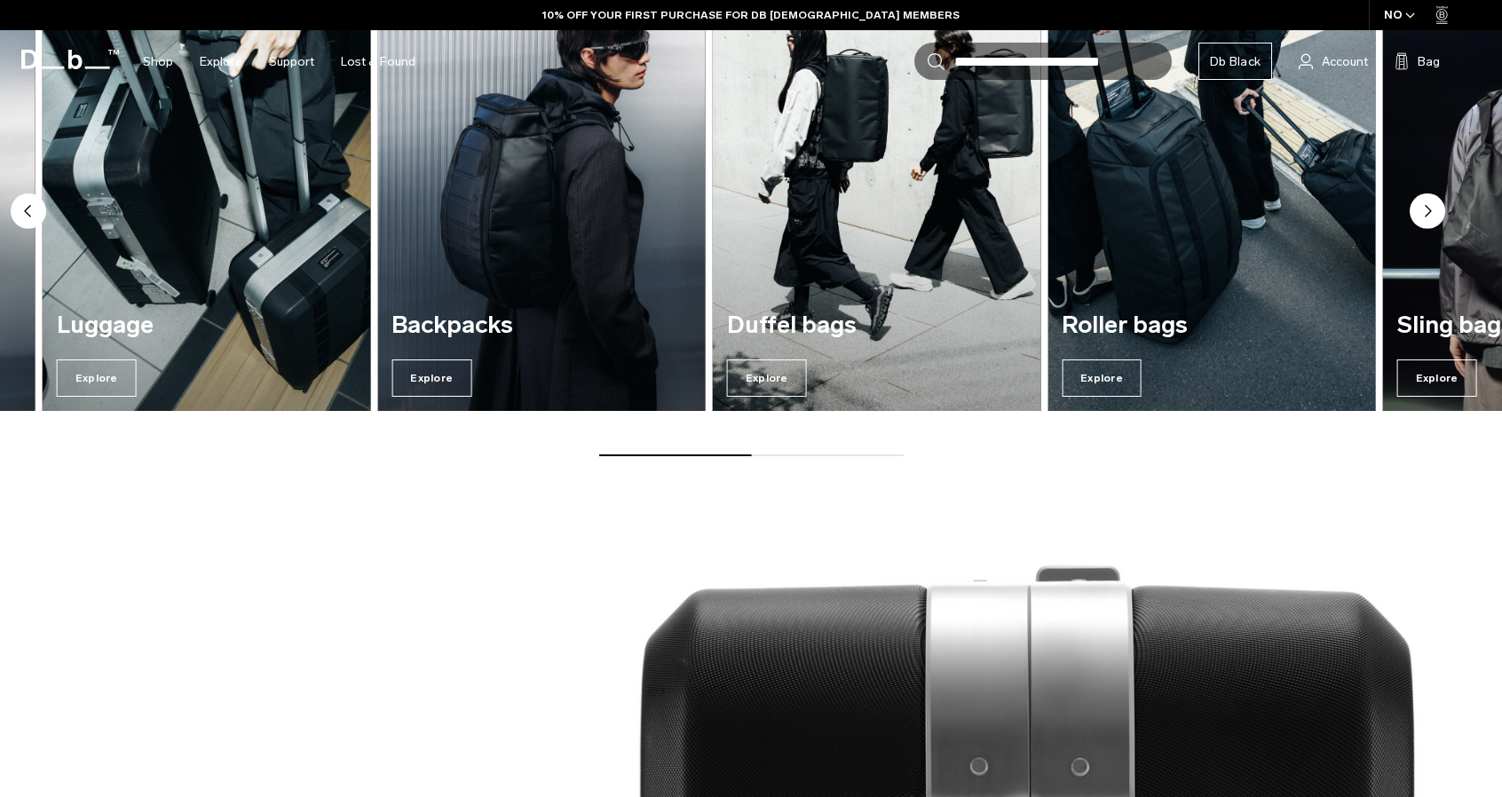
scroll to position [2397, 0]
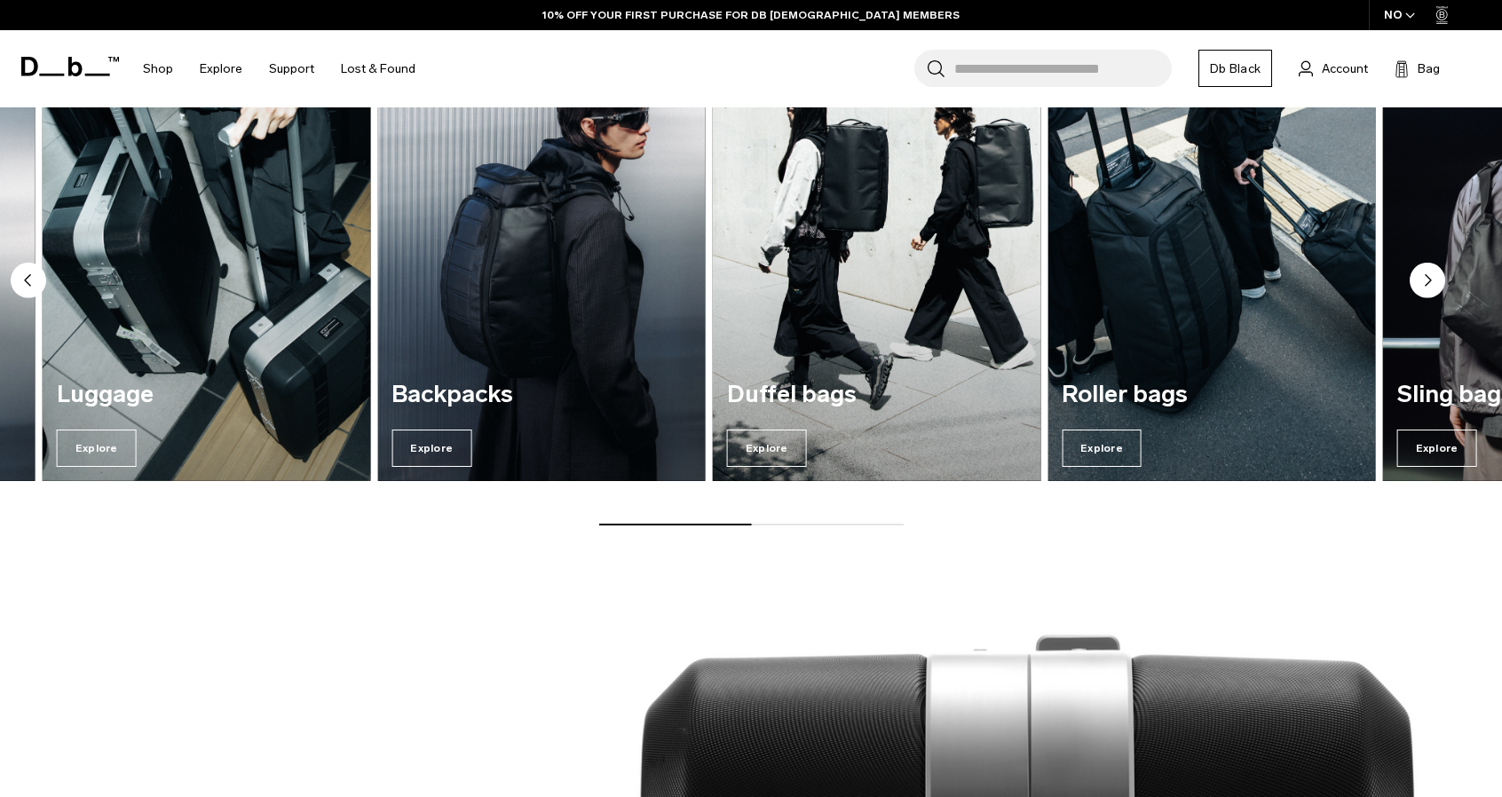
click at [1435, 276] on circle "Next slide" at bounding box center [1428, 281] width 36 height 36
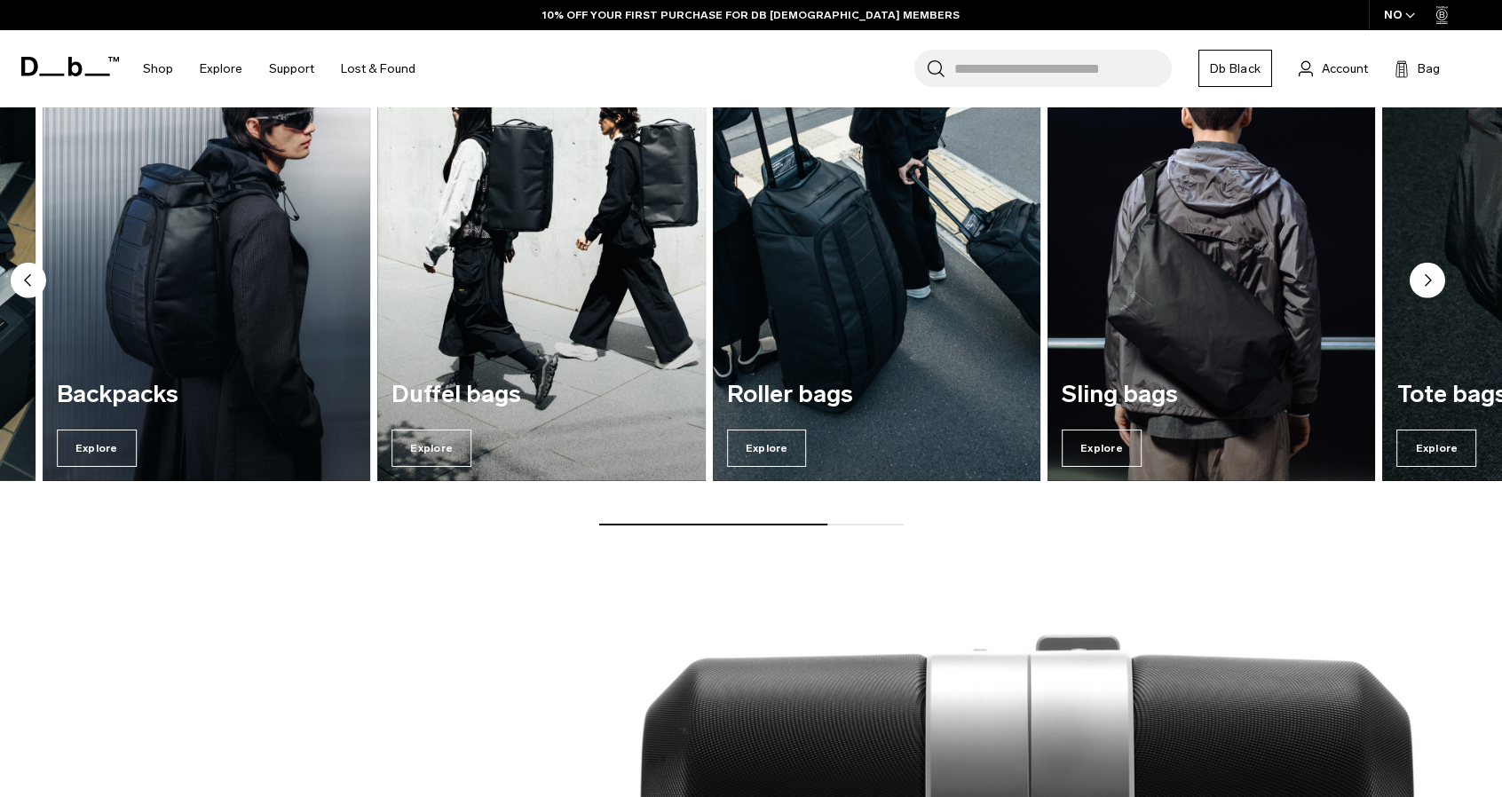
click at [1435, 276] on circle "Next slide" at bounding box center [1428, 281] width 36 height 36
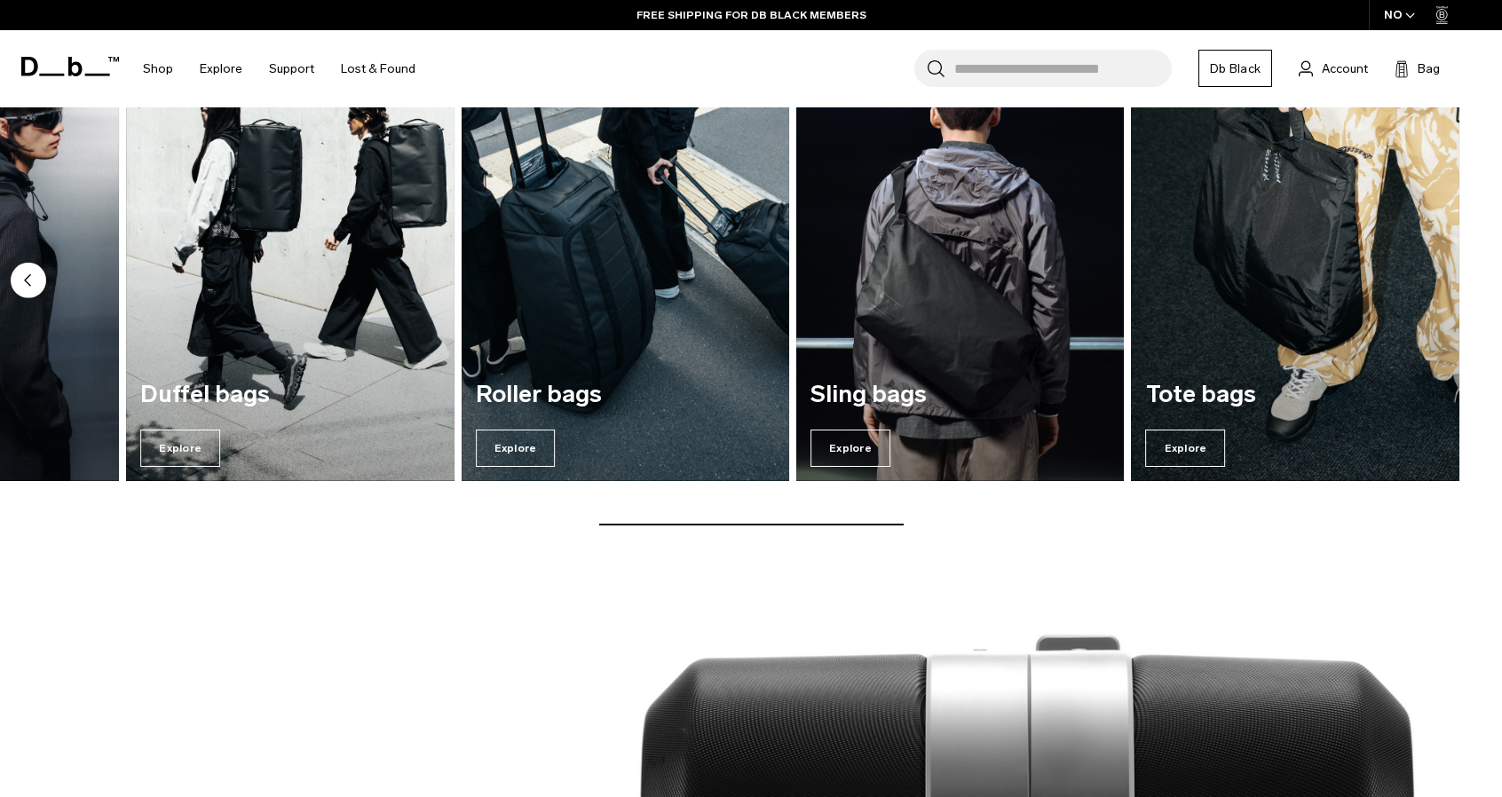
click at [1435, 276] on img "7 / 7" at bounding box center [1296, 259] width 328 height 443
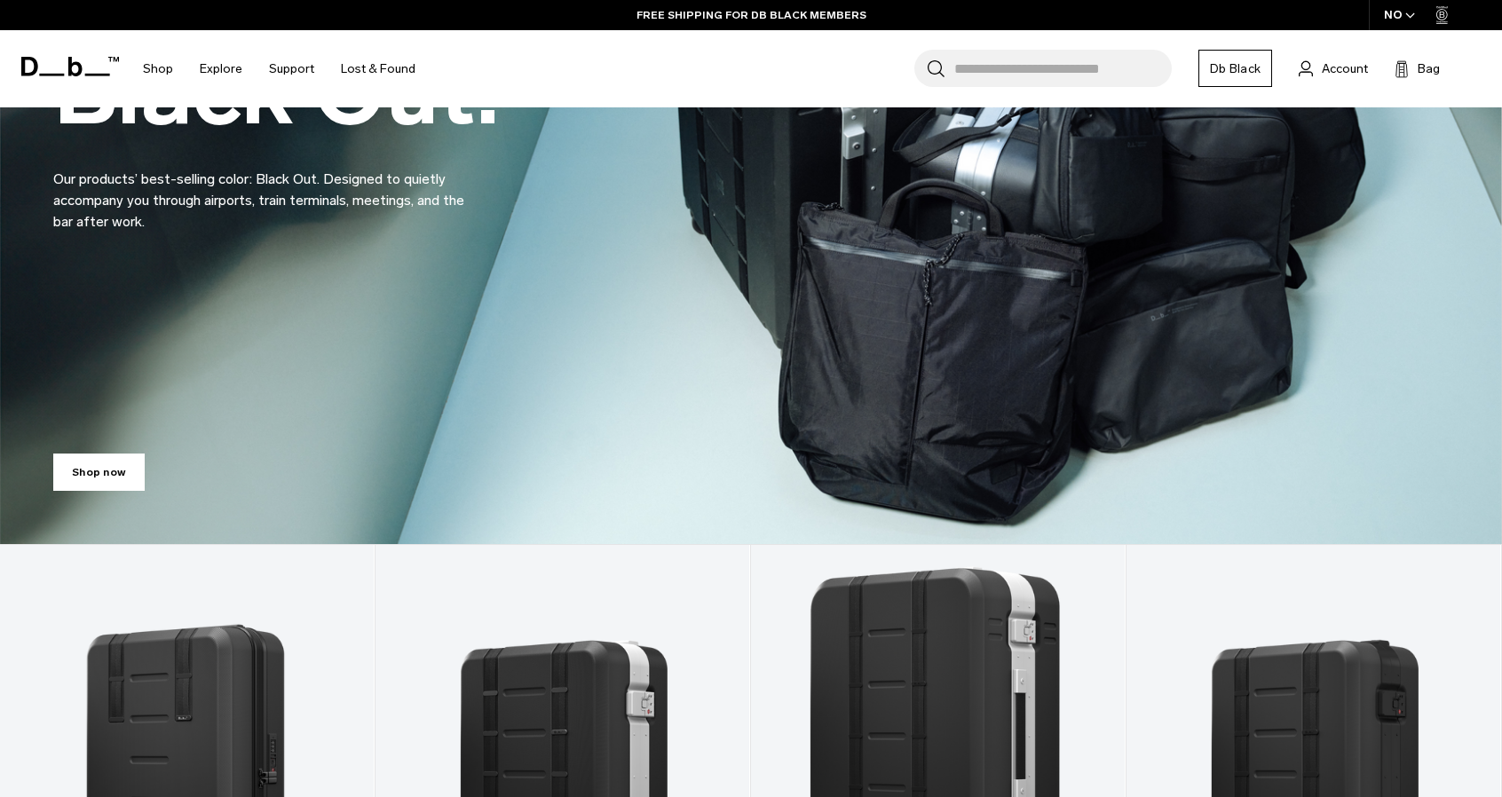
scroll to position [622, 0]
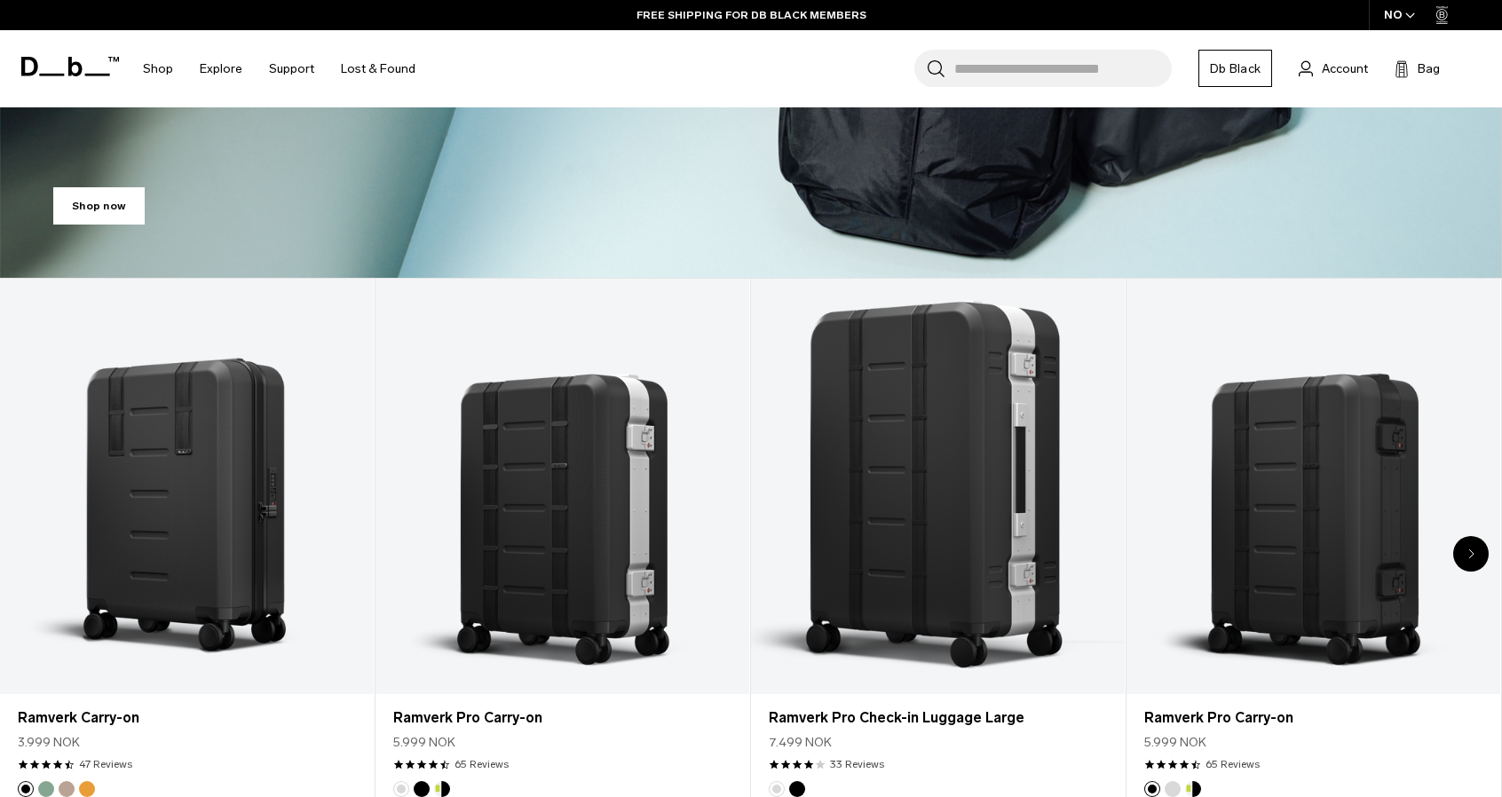
click at [1479, 554] on div "Next slide" at bounding box center [1471, 554] width 36 height 36
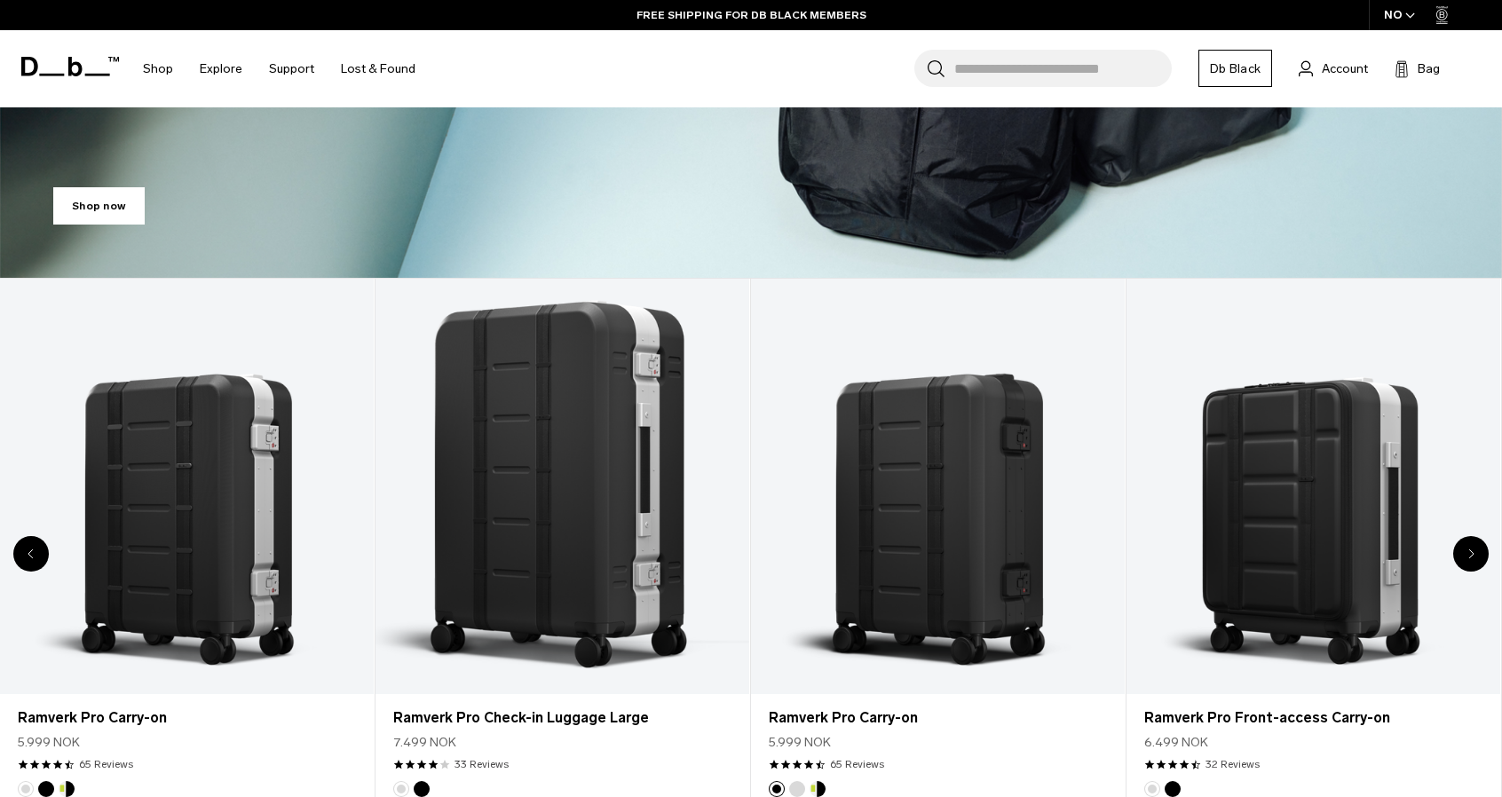
click at [1479, 554] on div "Next slide" at bounding box center [1471, 554] width 36 height 36
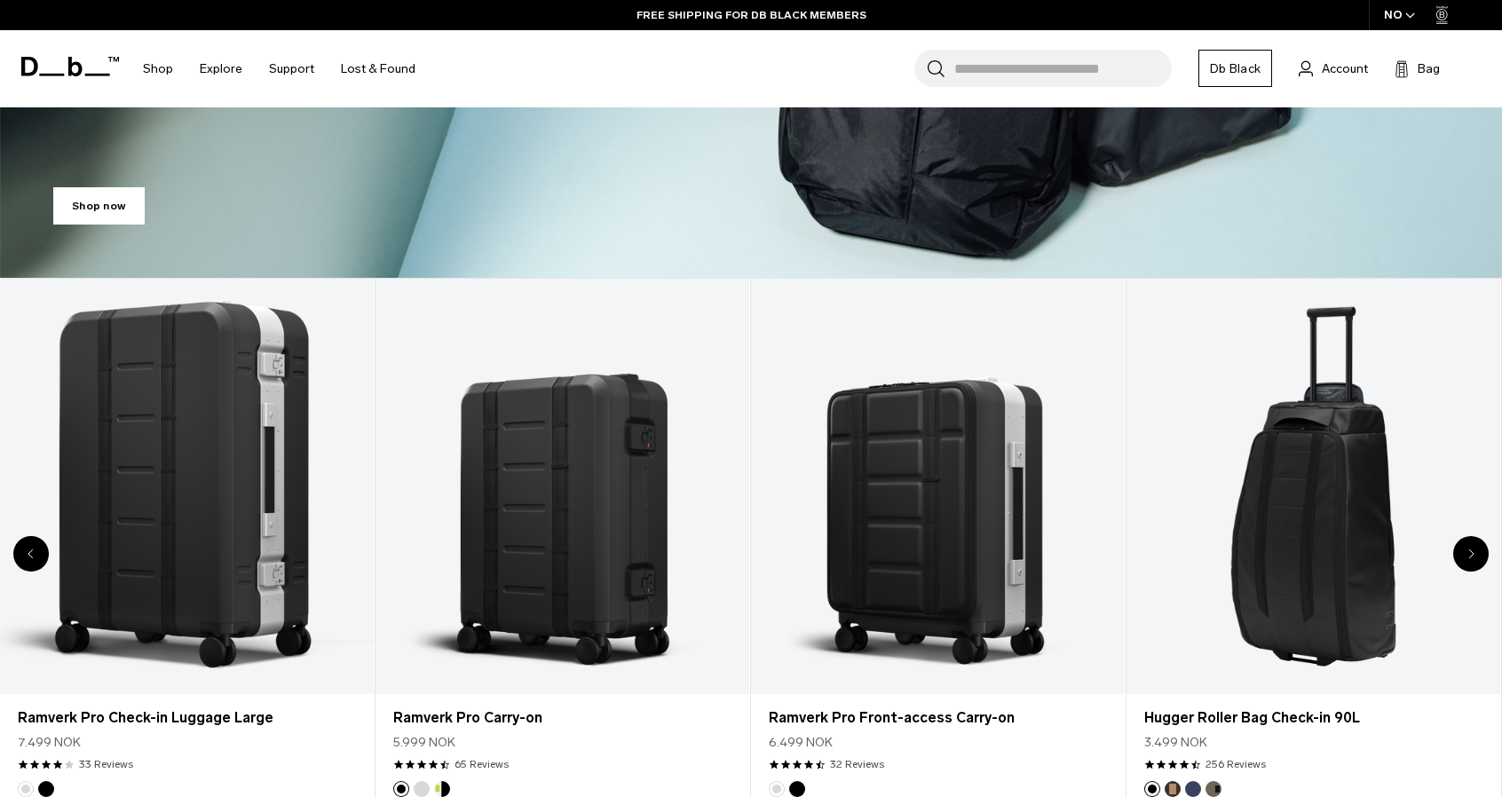
click at [1479, 554] on div "Next slide" at bounding box center [1471, 554] width 36 height 36
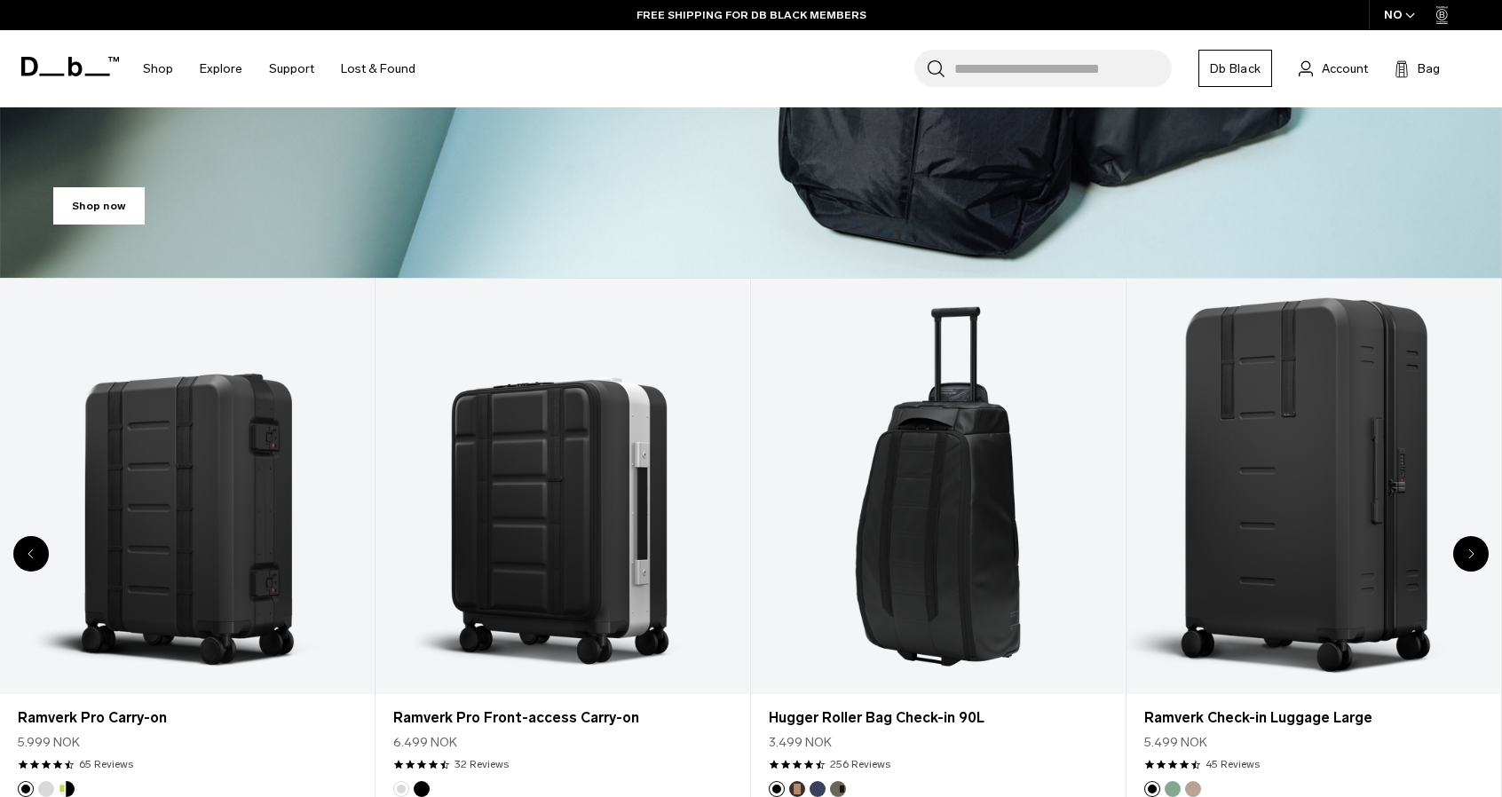
click at [1479, 554] on div "Next slide" at bounding box center [1471, 554] width 36 height 36
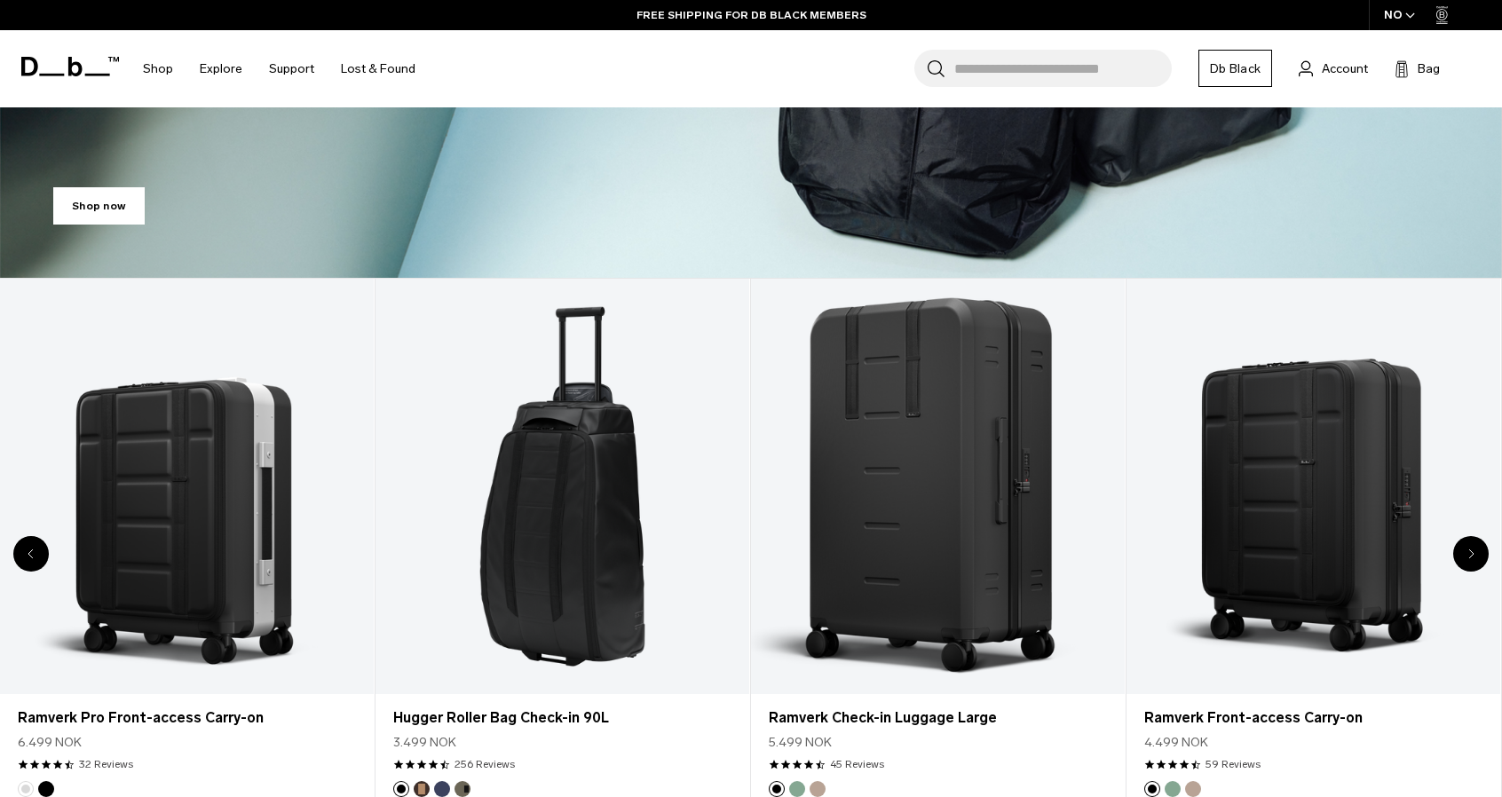
click at [1479, 554] on div "Next slide" at bounding box center [1471, 554] width 36 height 36
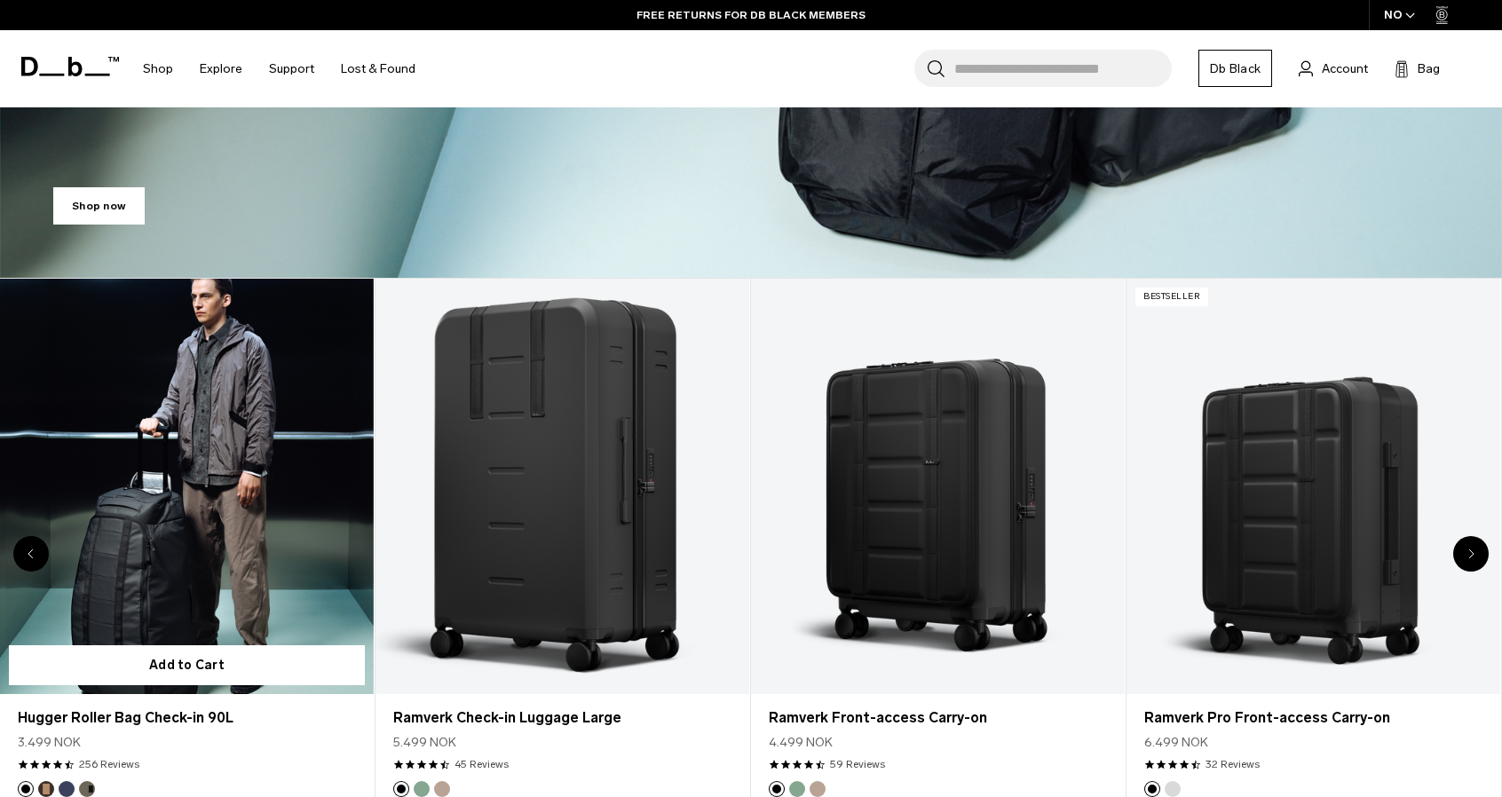
click at [195, 550] on link "Hugger Roller Bag Check-in 90L" at bounding box center [187, 487] width 374 height 416
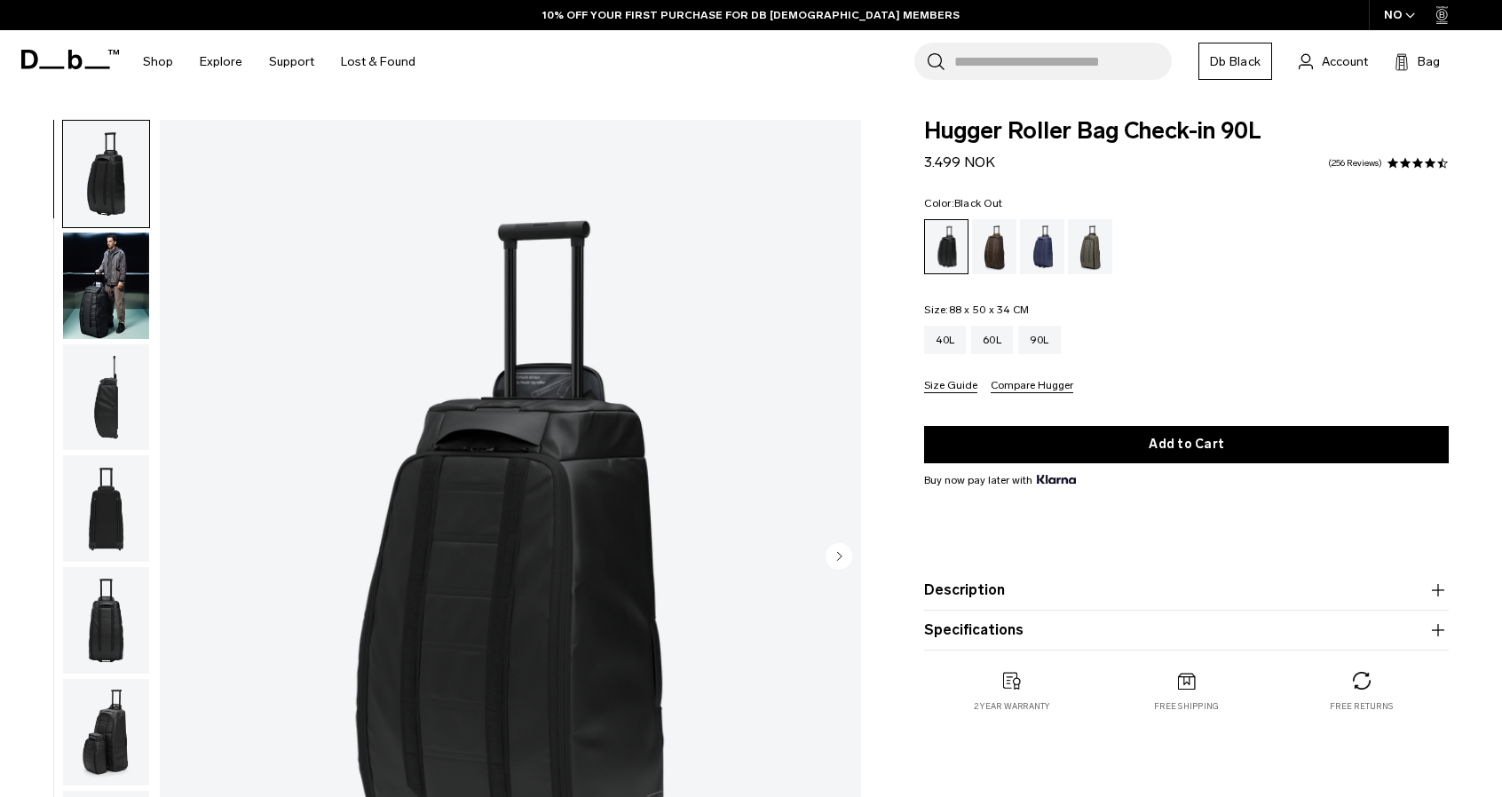
click at [1002, 631] on button "Specifications" at bounding box center [1186, 630] width 525 height 21
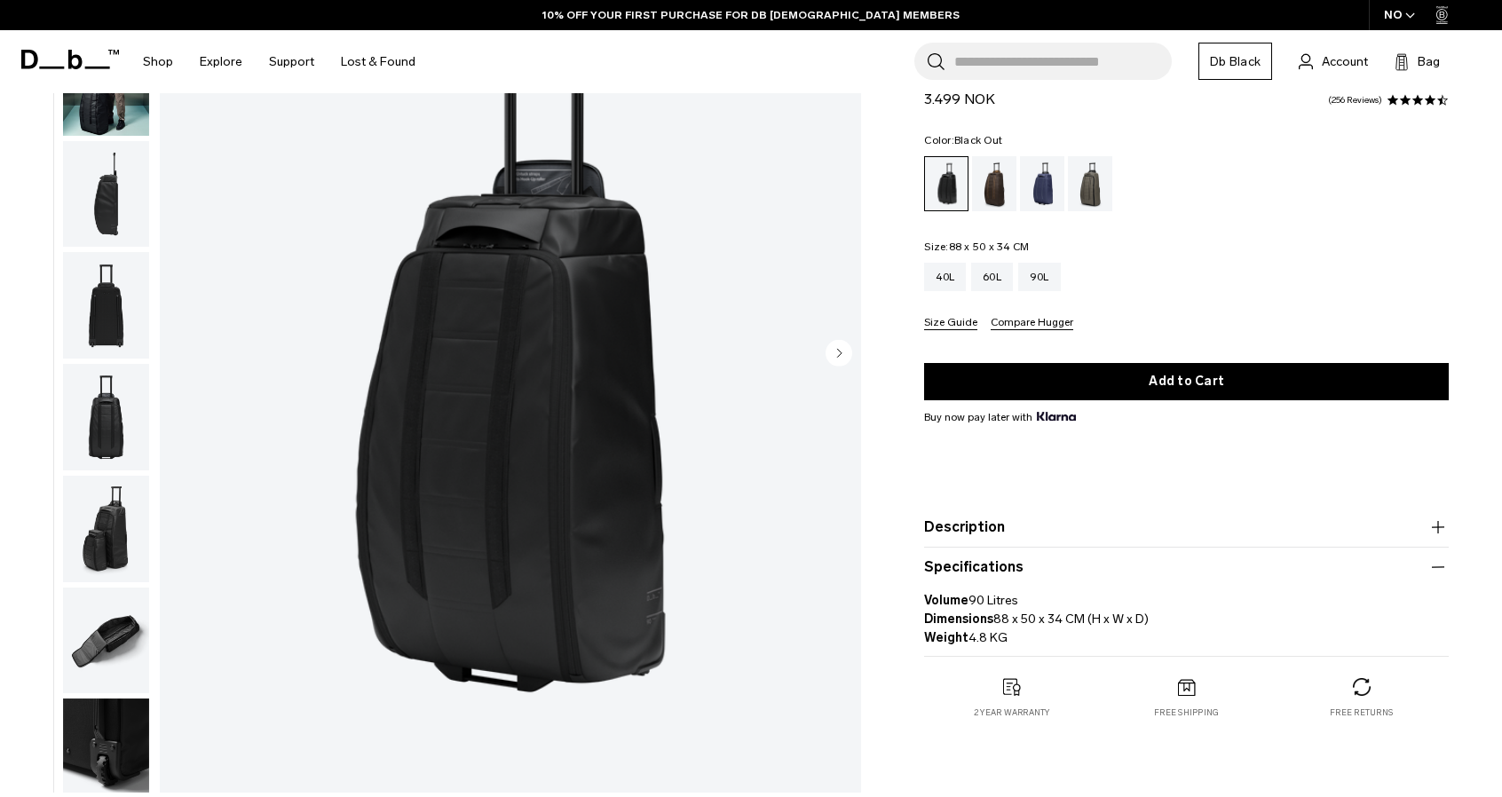
scroll to position [266, 0]
